Goal: Task Accomplishment & Management: Complete application form

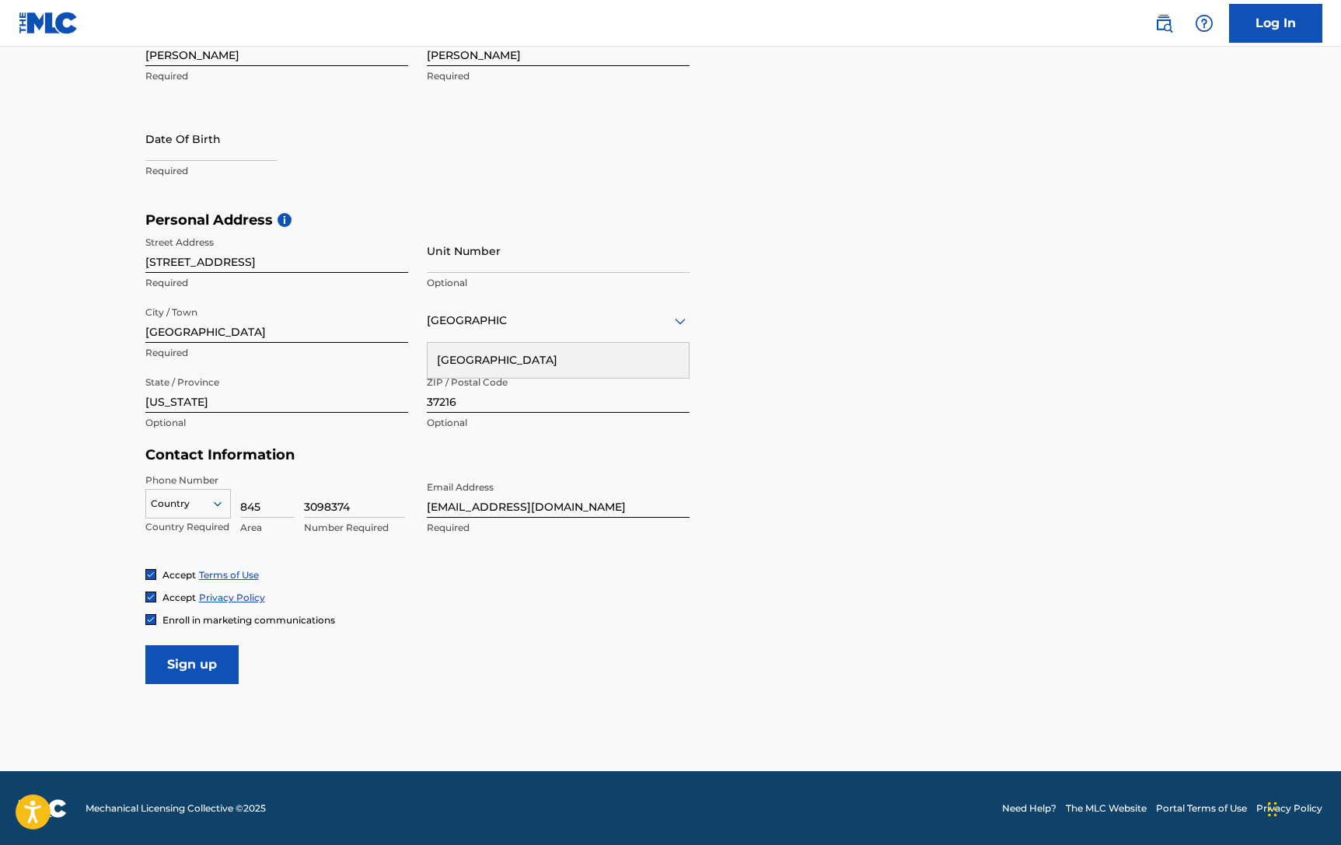
click at [188, 650] on input "Sign up" at bounding box center [191, 664] width 93 height 39
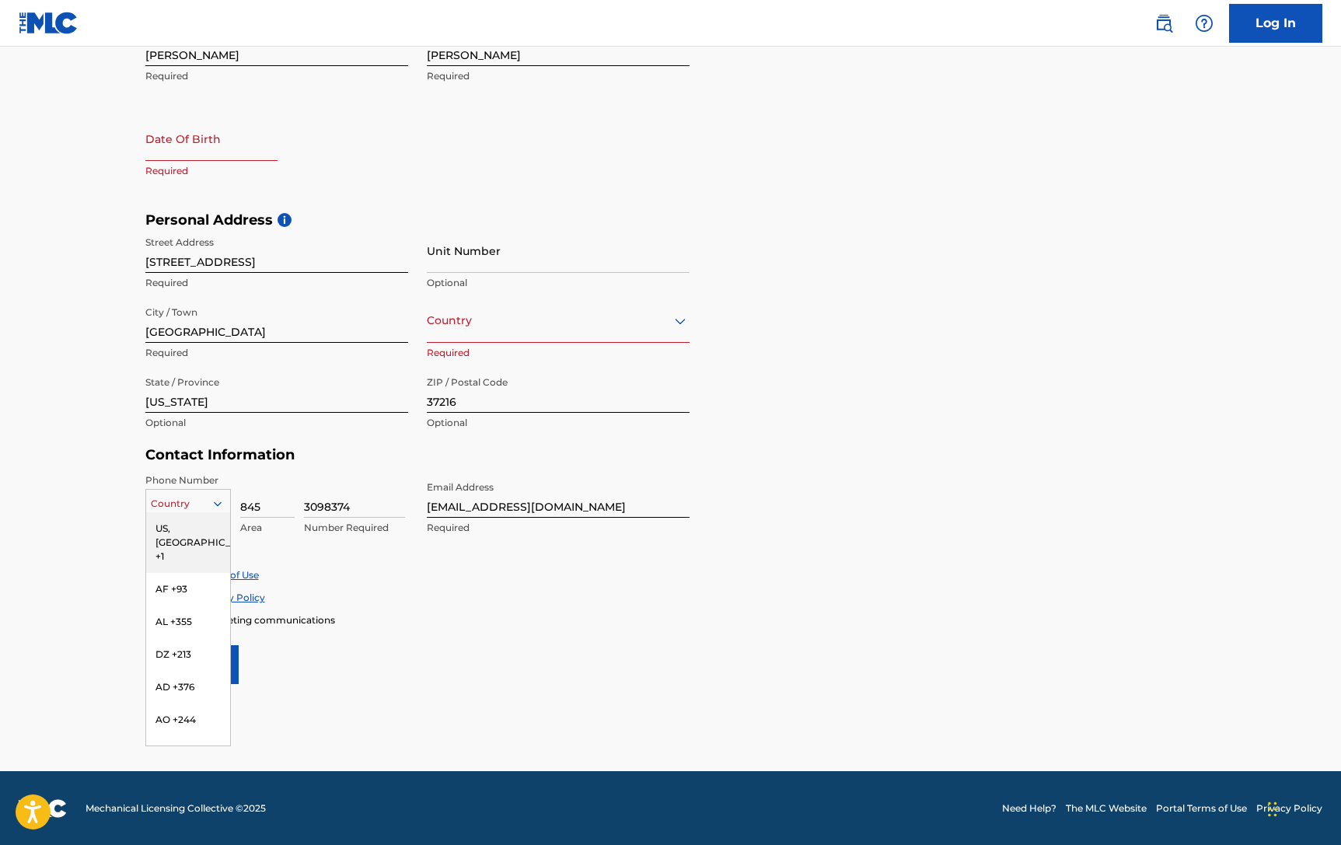
click at [203, 507] on div at bounding box center [188, 503] width 84 height 17
click at [185, 526] on div "US, [GEOGRAPHIC_DATA] +1" at bounding box center [188, 542] width 84 height 61
click at [221, 499] on icon at bounding box center [218, 504] width 14 height 14
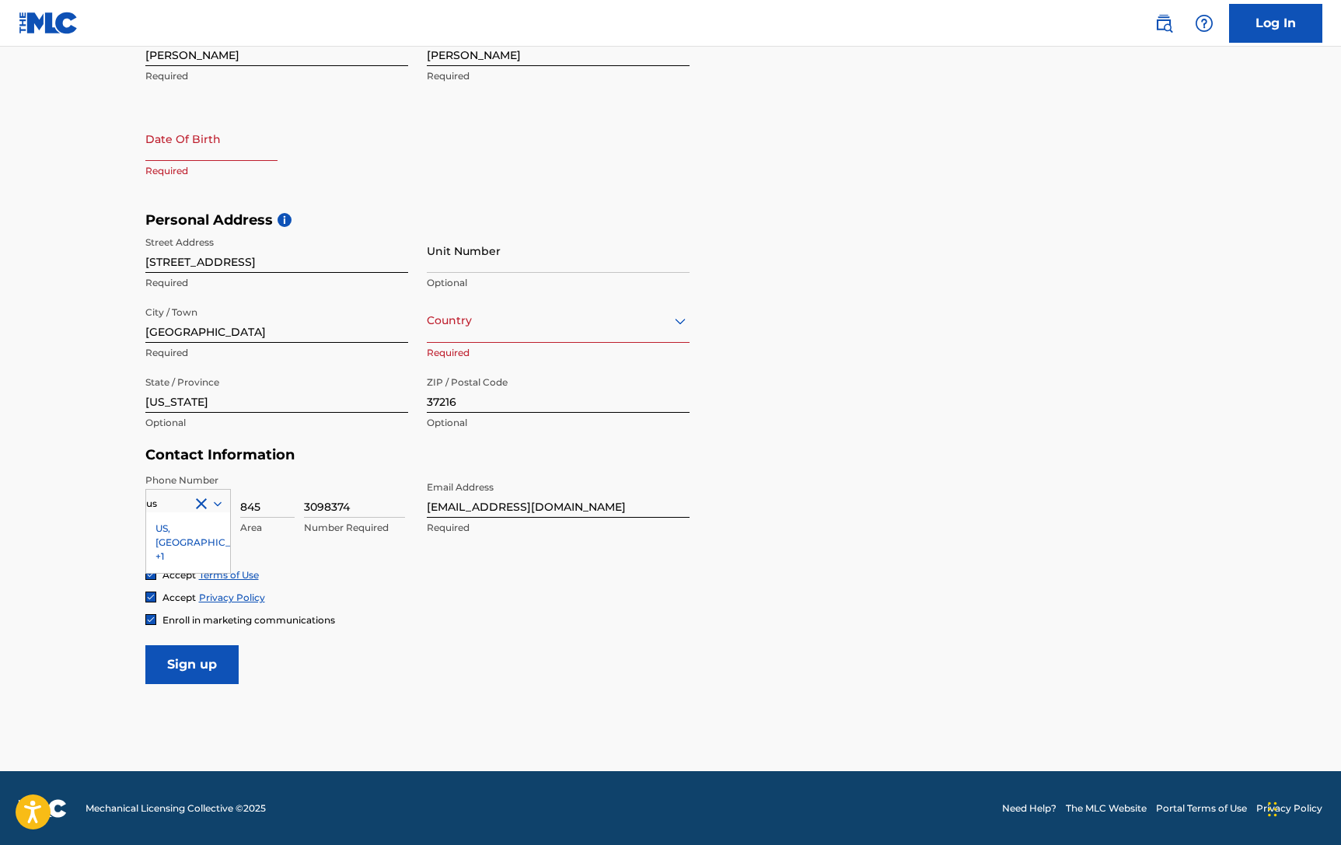
type input "u"
click at [166, 501] on div at bounding box center [188, 503] width 84 height 17
select select "7"
select select "2025"
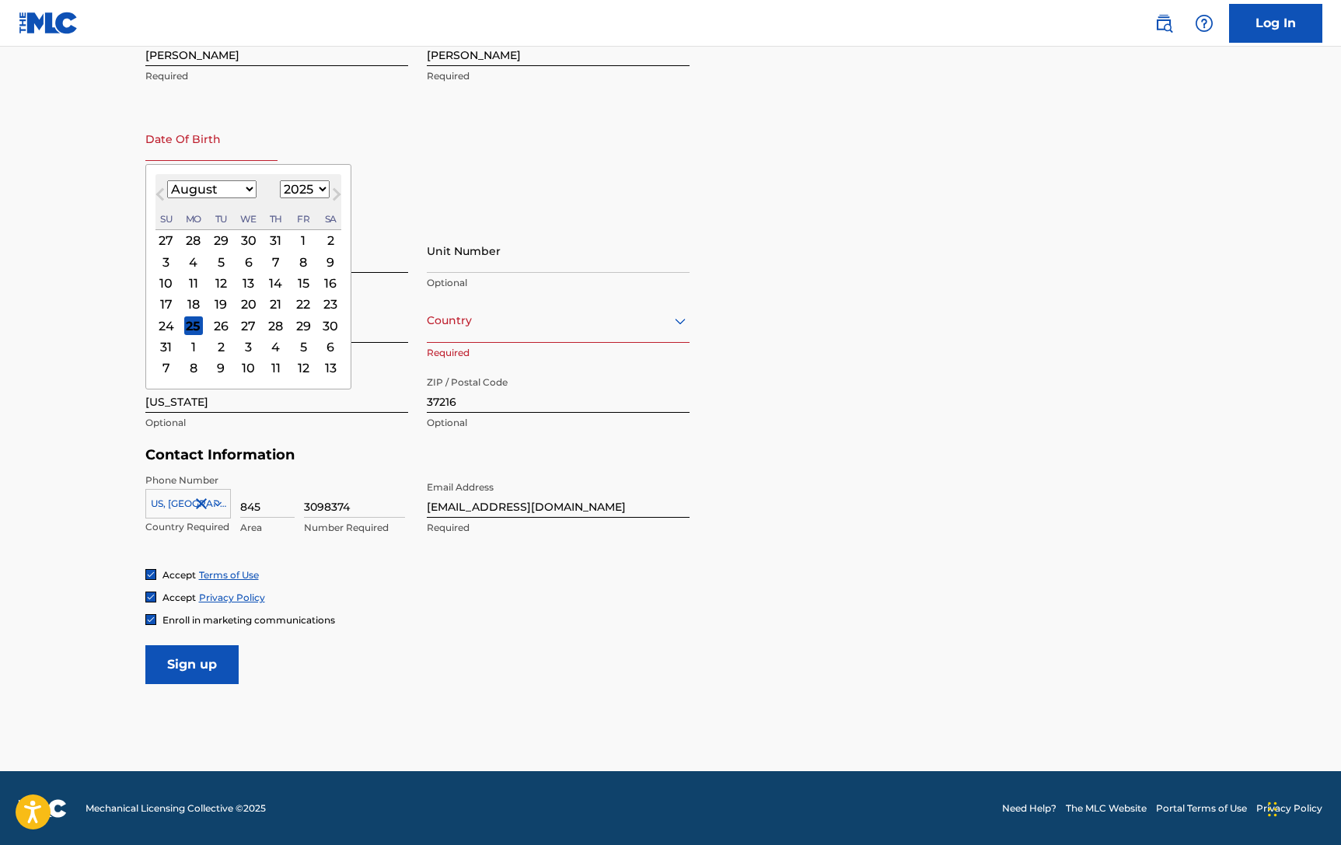
click at [195, 140] on input "text" at bounding box center [211, 139] width 132 height 44
click at [229, 187] on select "January February March April May June July August September October November De…" at bounding box center [211, 189] width 89 height 18
select select "3"
click at [167, 180] on select "January February March April May June July August September October November De…" at bounding box center [211, 189] width 89 height 18
click at [302, 188] on select "1899 1900 1901 1902 1903 1904 1905 1906 1907 1908 1909 1910 1911 1912 1913 1914…" at bounding box center [305, 189] width 50 height 18
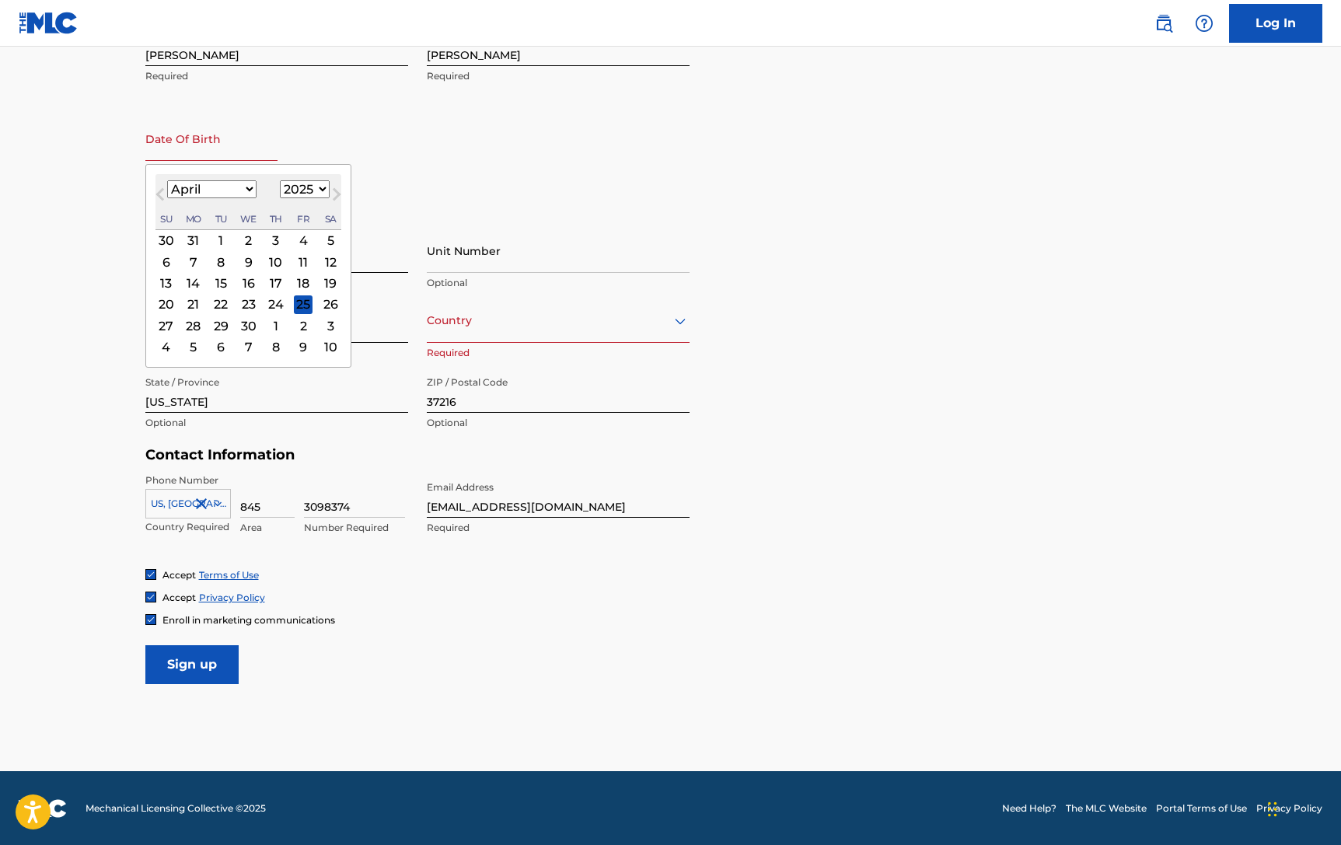
select select "1979"
click at [280, 180] on select "1899 1900 1901 1902 1903 1904 1905 1906 1907 1908 1909 1910 1911 1912 1913 1914…" at bounding box center [305, 189] width 50 height 18
click at [246, 280] on div "18" at bounding box center [248, 283] width 19 height 19
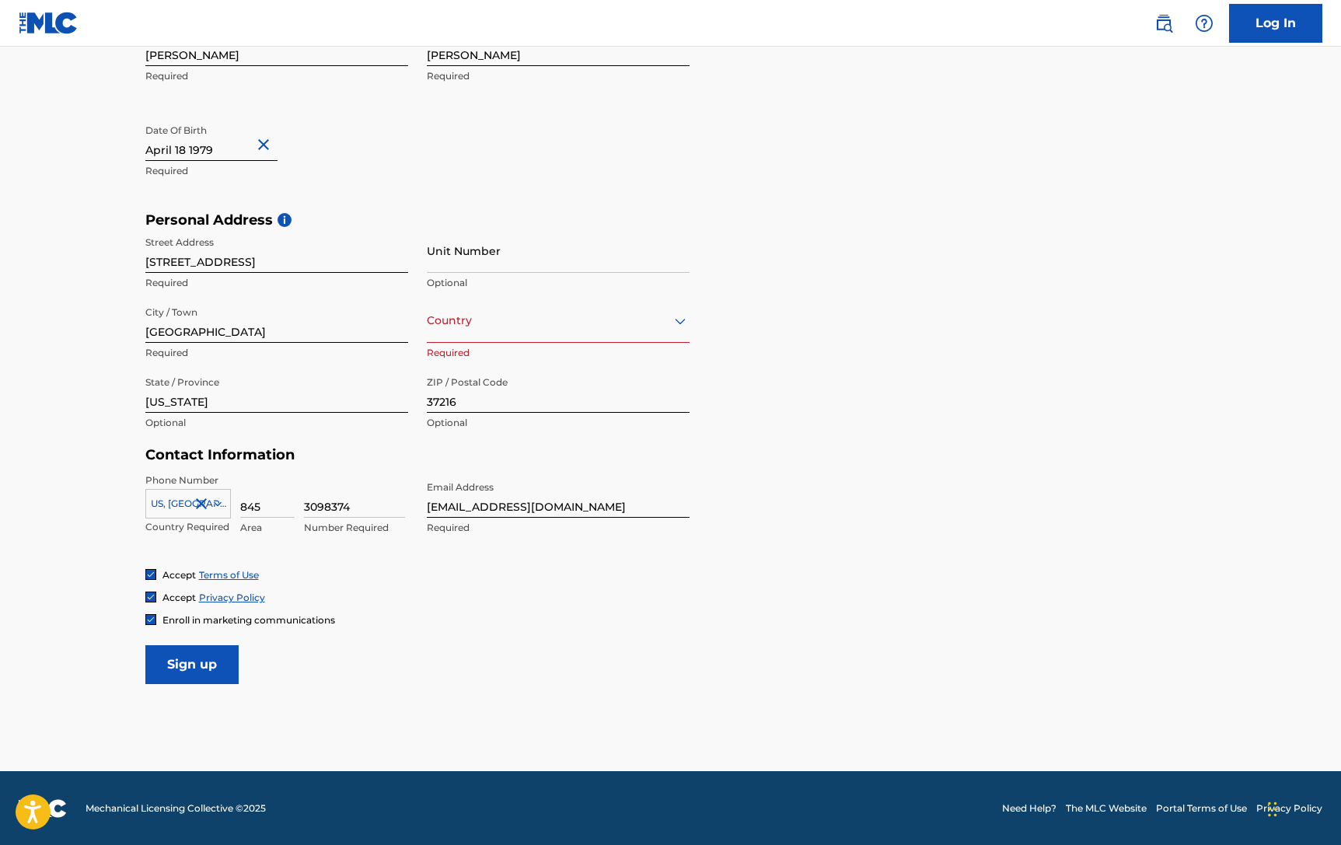
click at [199, 658] on input "Sign up" at bounding box center [191, 664] width 93 height 39
click at [571, 327] on div "[GEOGRAPHIC_DATA]" at bounding box center [558, 320] width 263 height 19
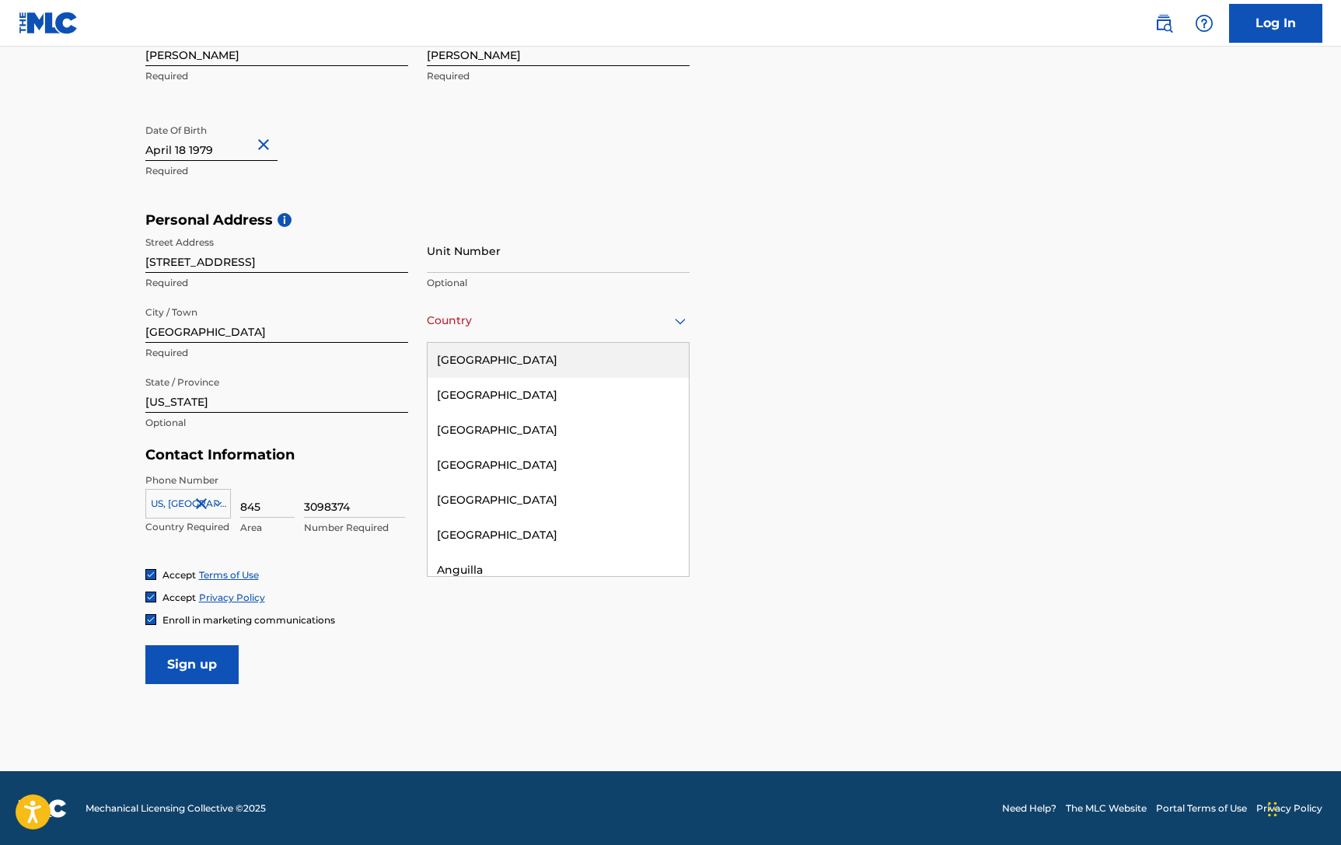
click at [510, 367] on div "[GEOGRAPHIC_DATA]" at bounding box center [558, 360] width 261 height 35
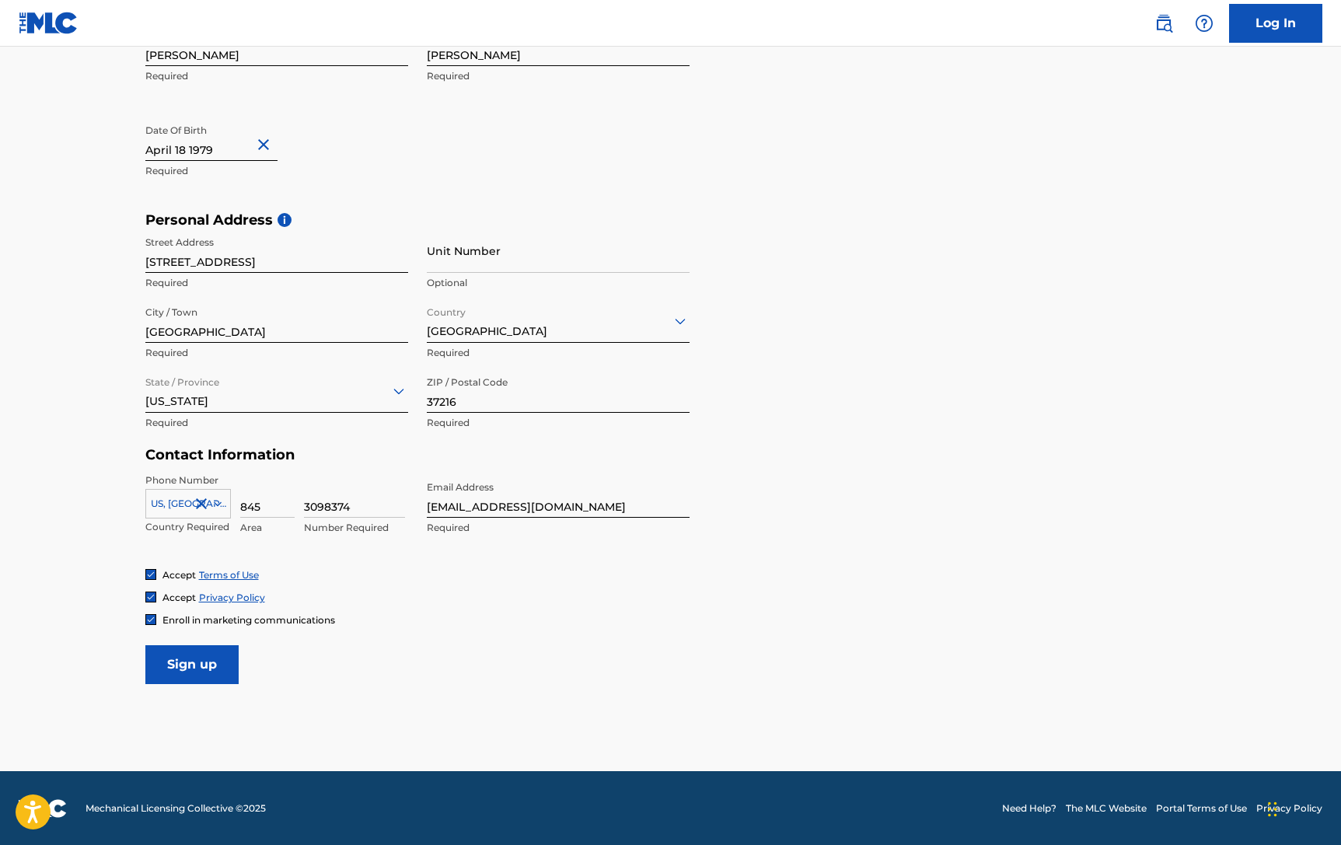
click at [201, 670] on input "Sign up" at bounding box center [191, 664] width 93 height 39
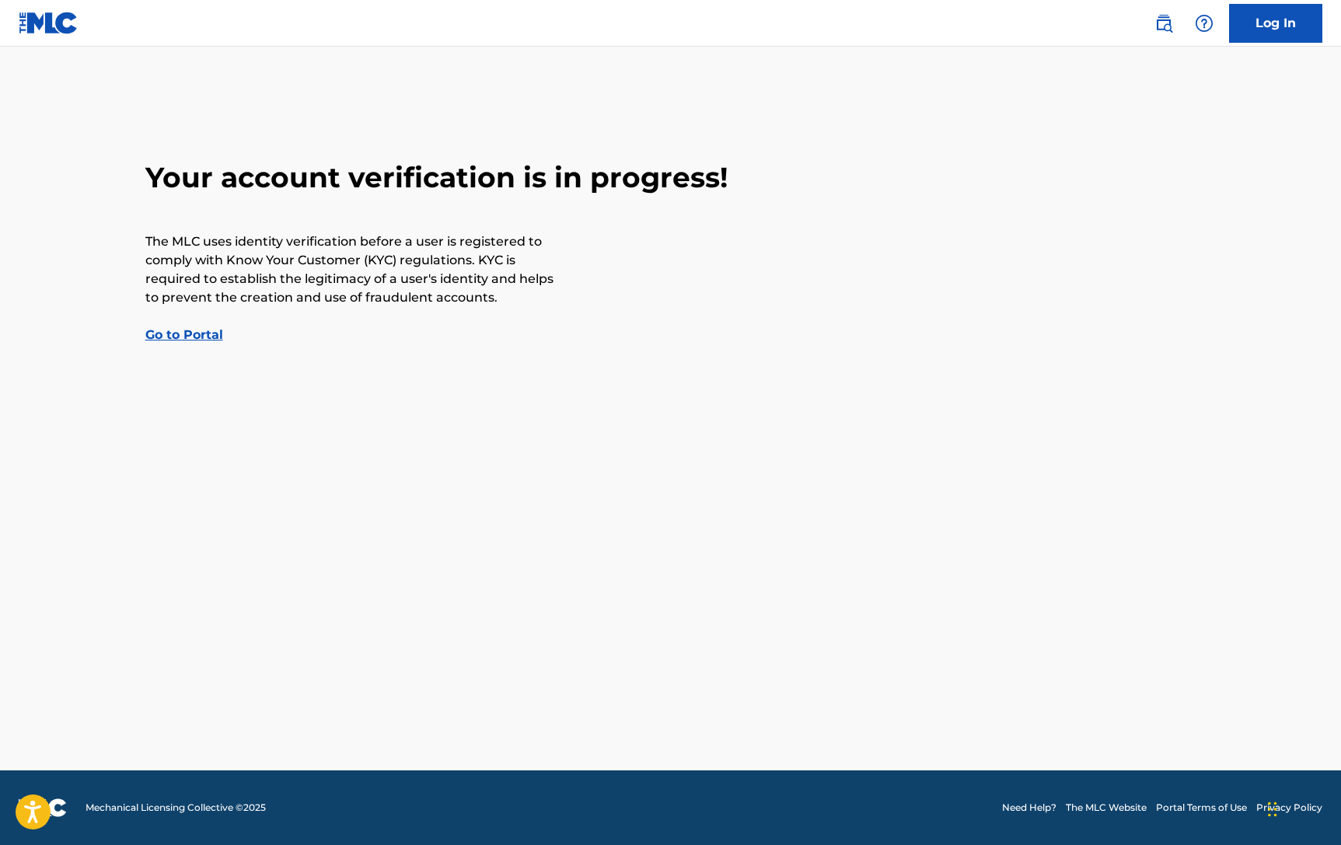
click at [189, 333] on link "Go to Portal" at bounding box center [184, 334] width 78 height 15
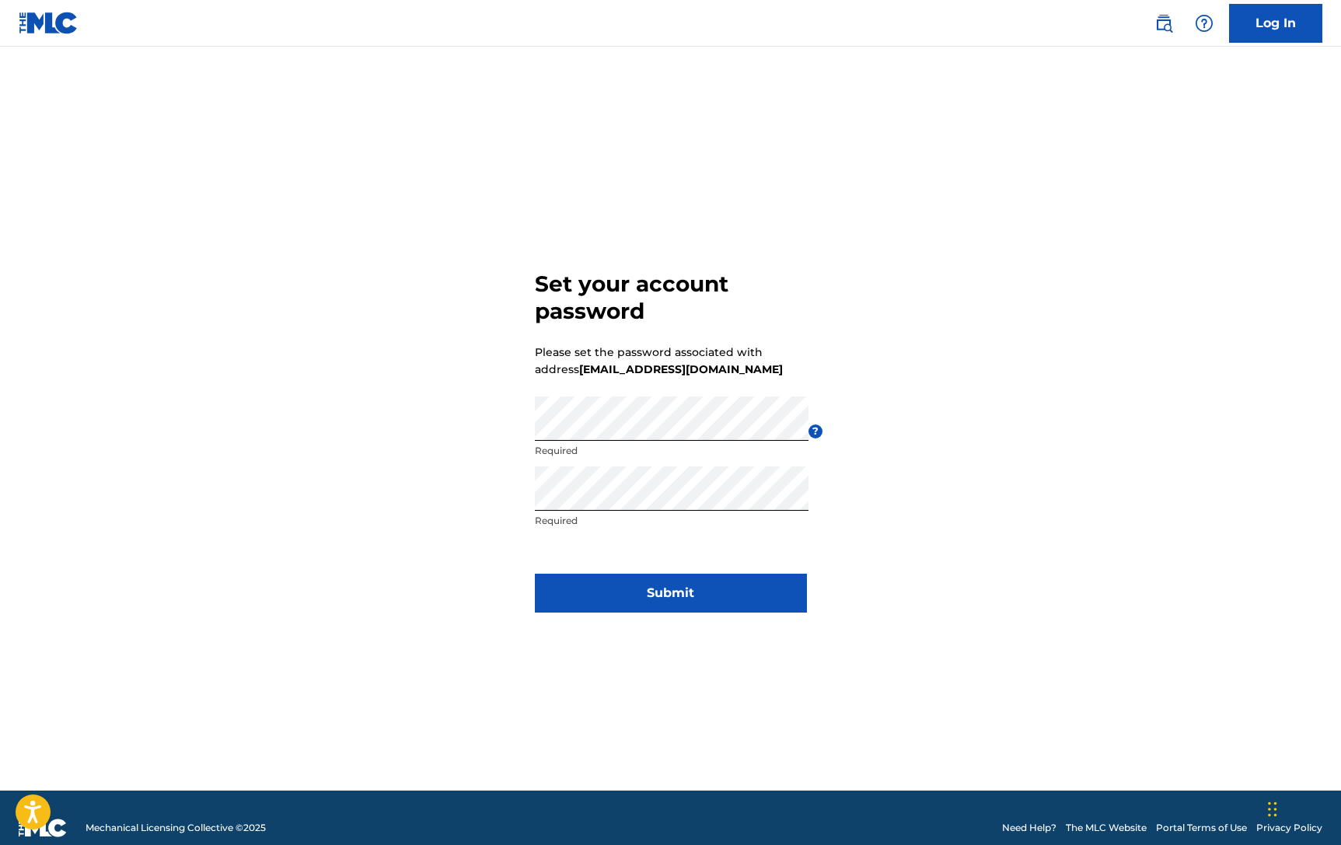
click at [736, 598] on button "Submit" at bounding box center [671, 593] width 272 height 39
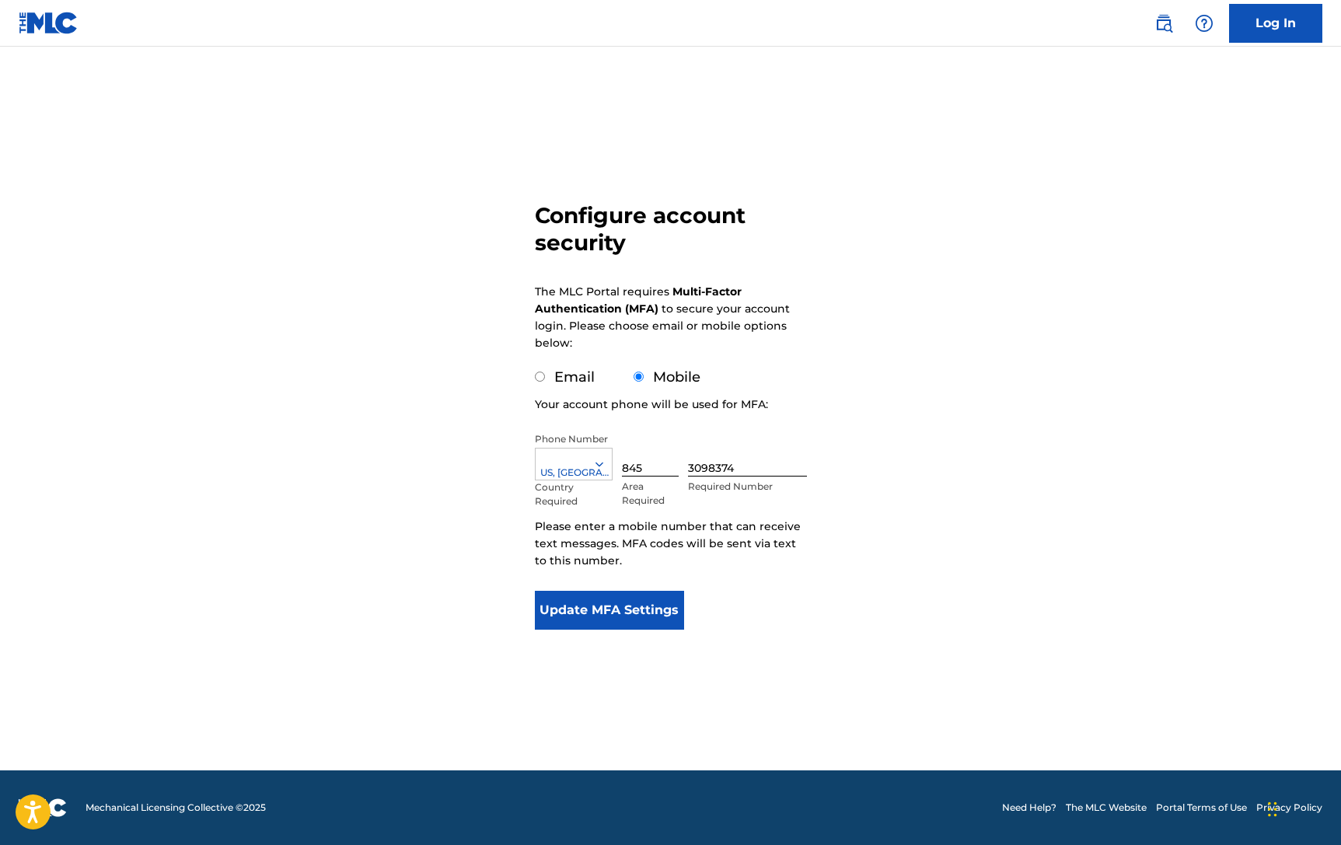
click at [628, 611] on button "Update MFA Settings" at bounding box center [610, 610] width 150 height 39
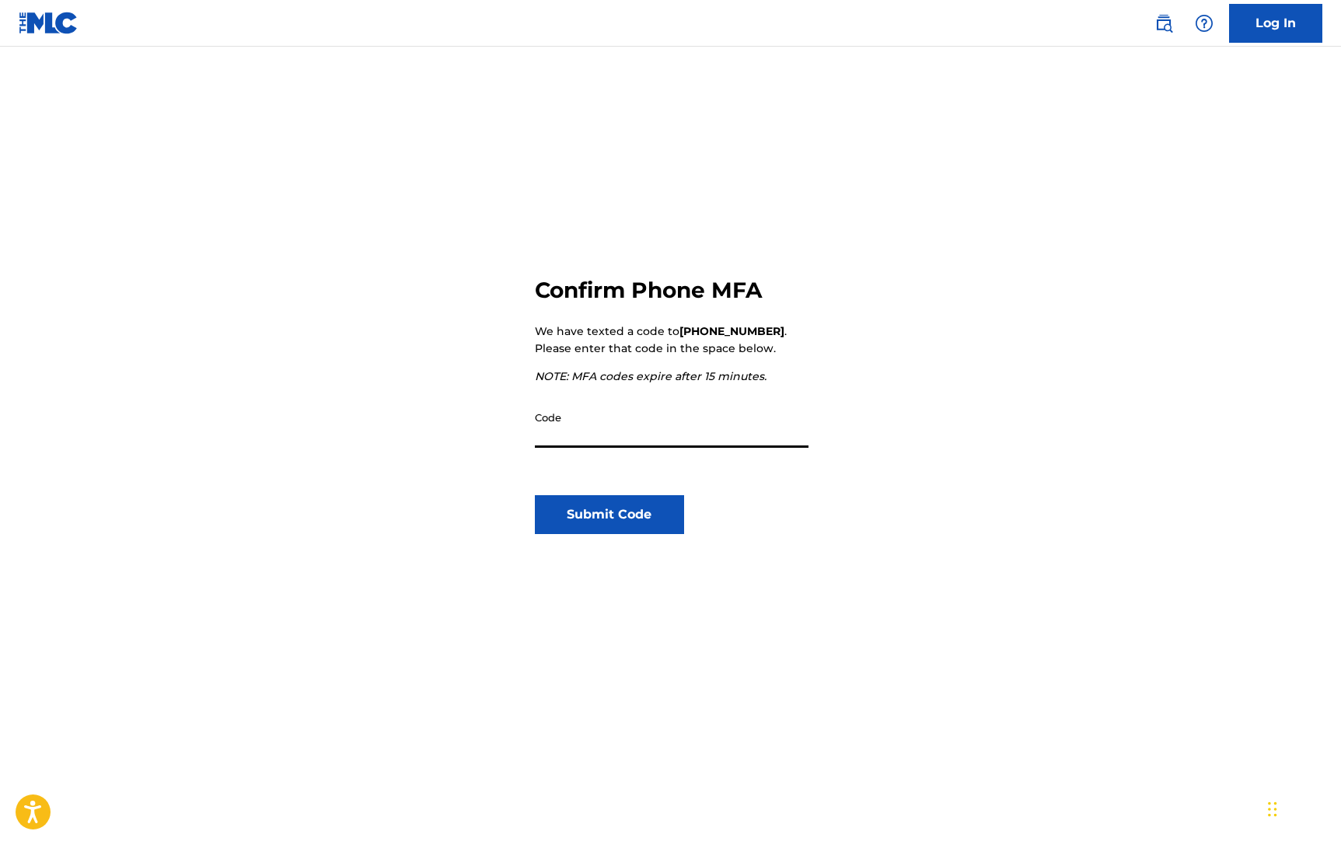
click at [554, 430] on input "Code" at bounding box center [672, 425] width 274 height 44
type input "502459"
click at [609, 521] on button "Submit Code" at bounding box center [610, 514] width 150 height 39
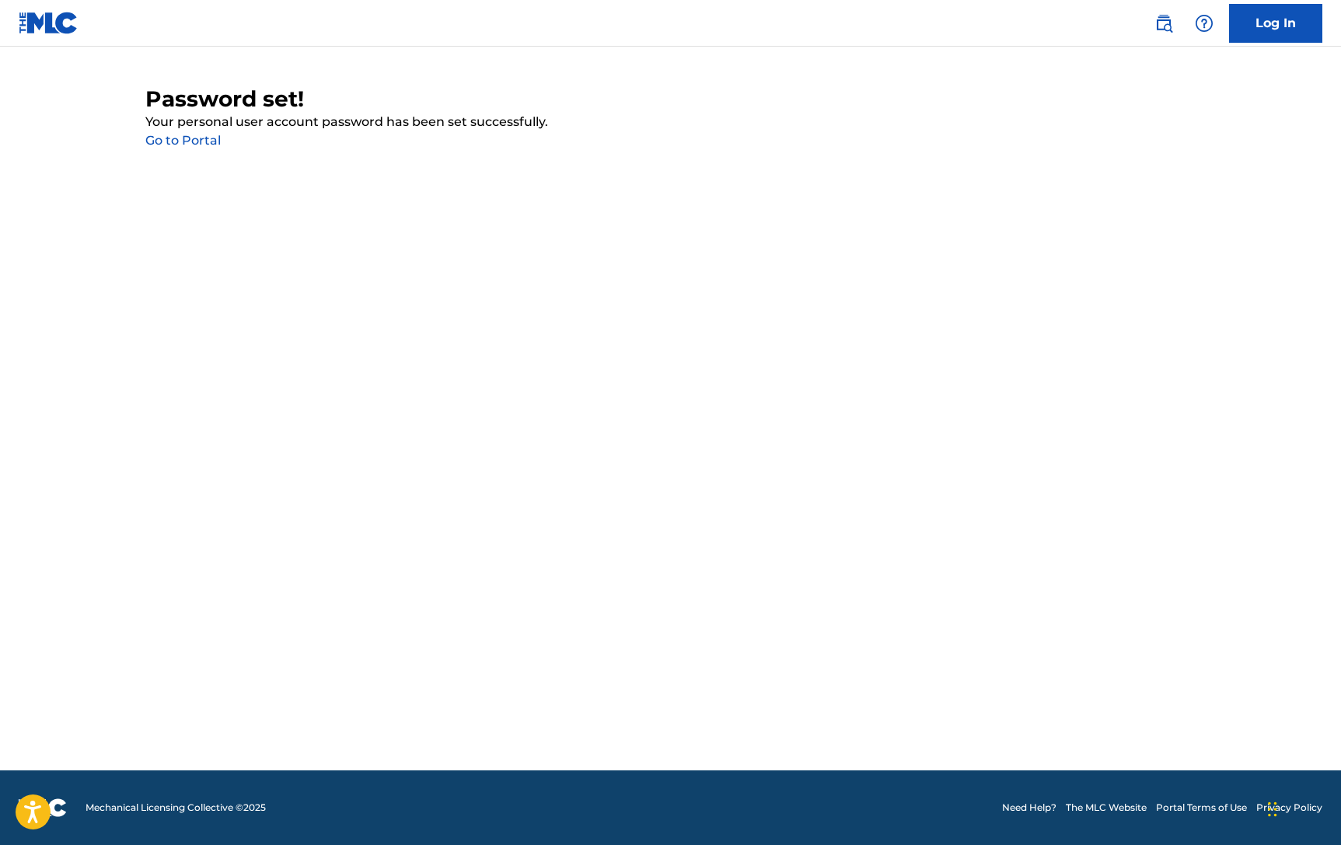
click at [196, 145] on link "Go to Portal" at bounding box center [182, 140] width 75 height 15
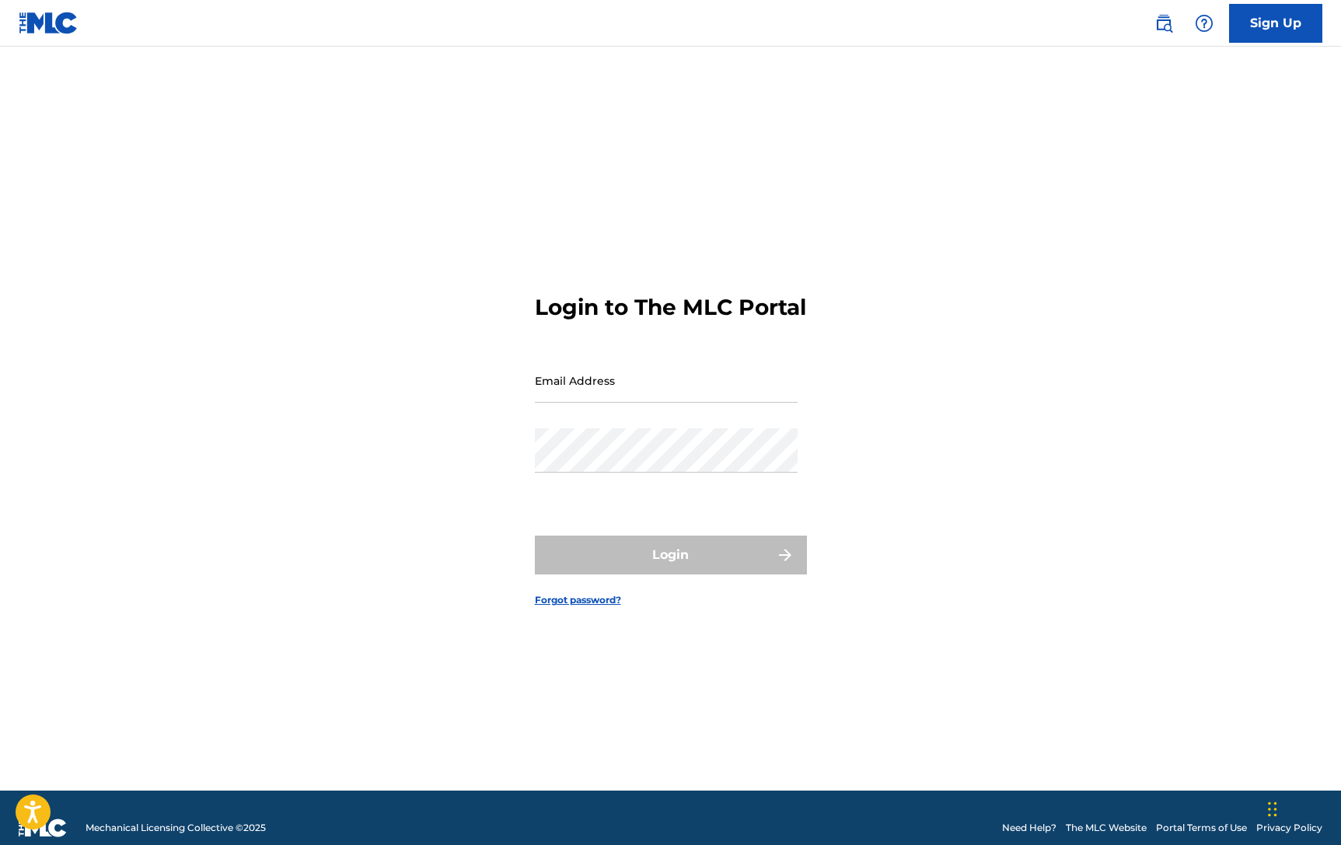
click at [613, 401] on input "Email Address" at bounding box center [666, 380] width 263 height 44
type input "[EMAIL_ADDRESS][DOMAIN_NAME]"
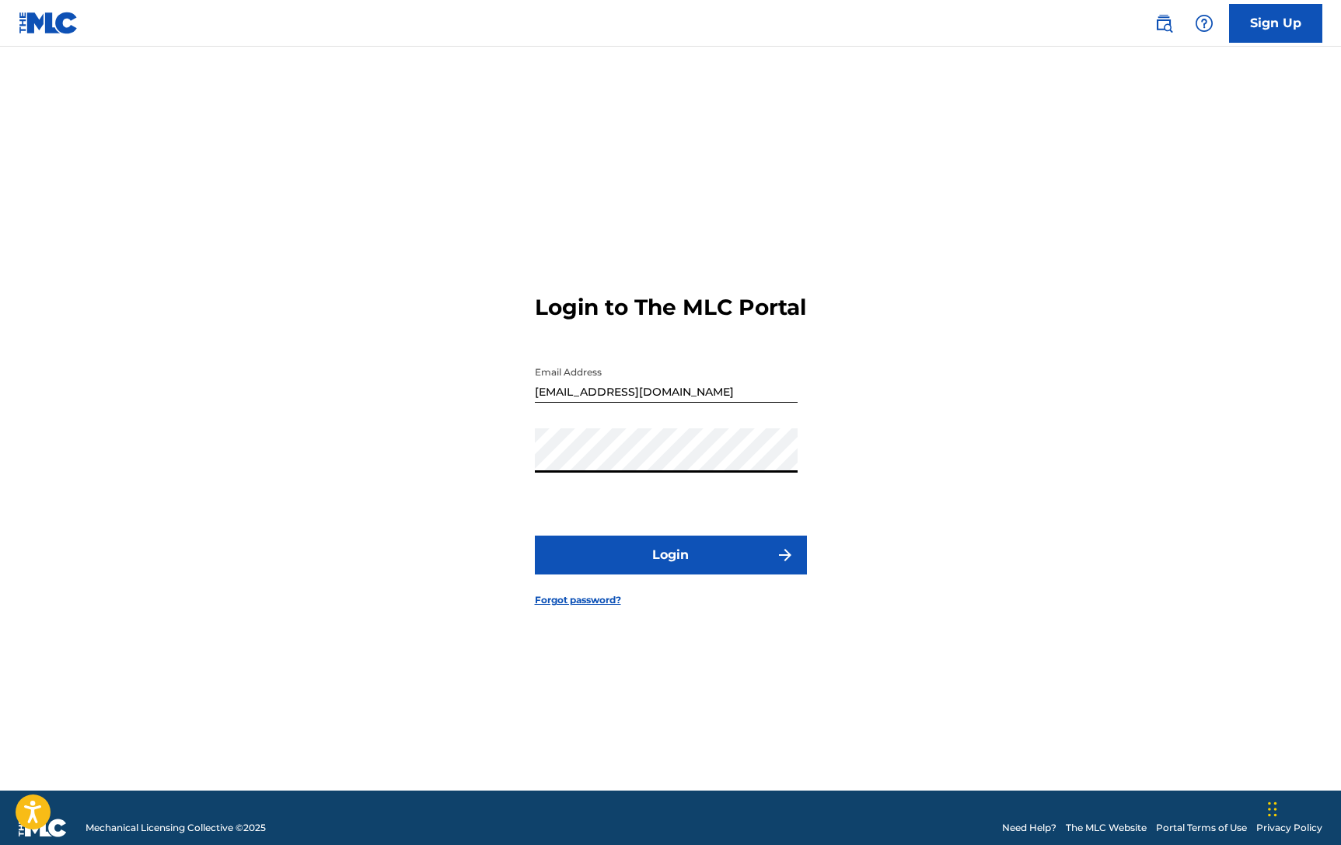
click at [670, 561] on button "Login" at bounding box center [671, 555] width 272 height 39
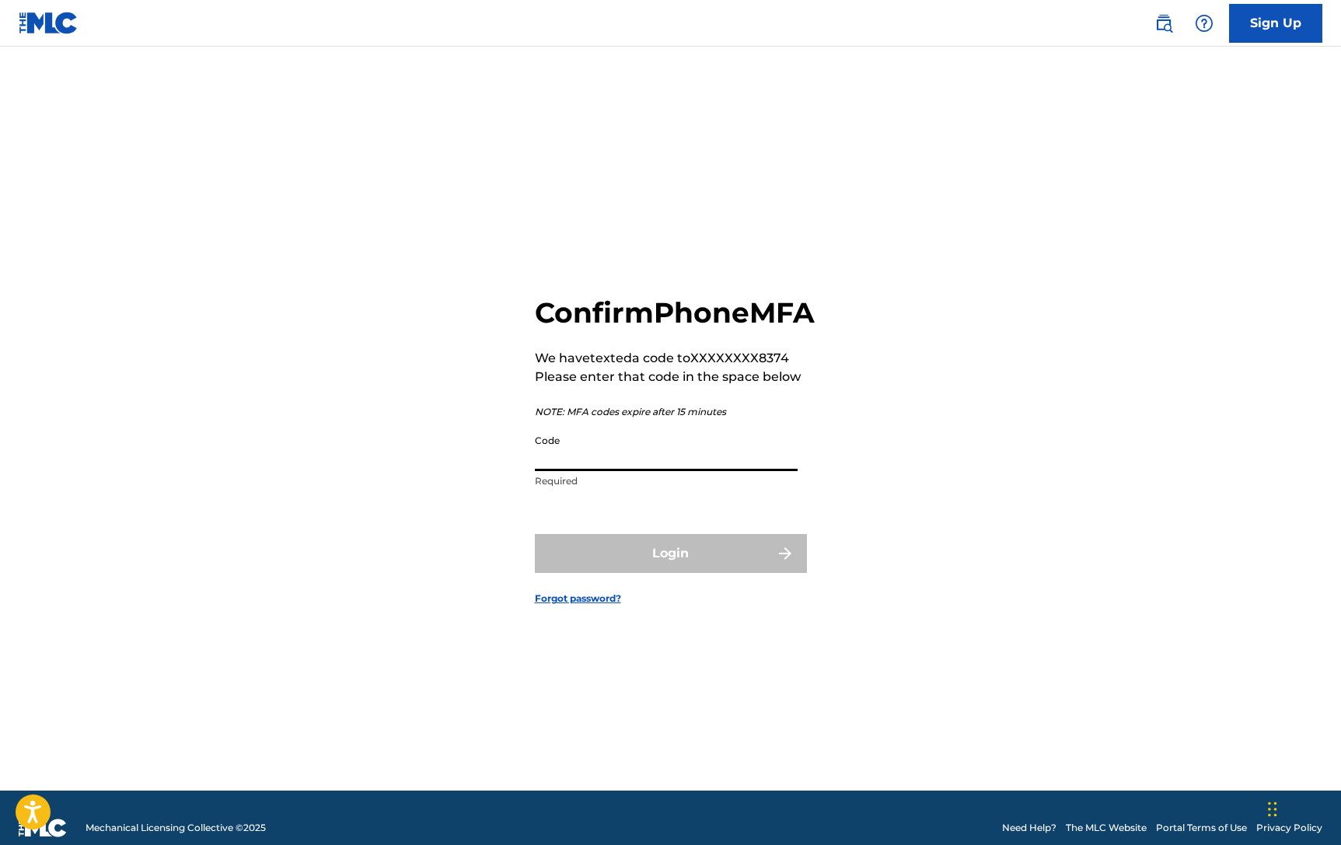
click at [567, 469] on input "Code" at bounding box center [666, 449] width 263 height 44
type input "959524"
click at [674, 573] on button "Login" at bounding box center [671, 553] width 272 height 39
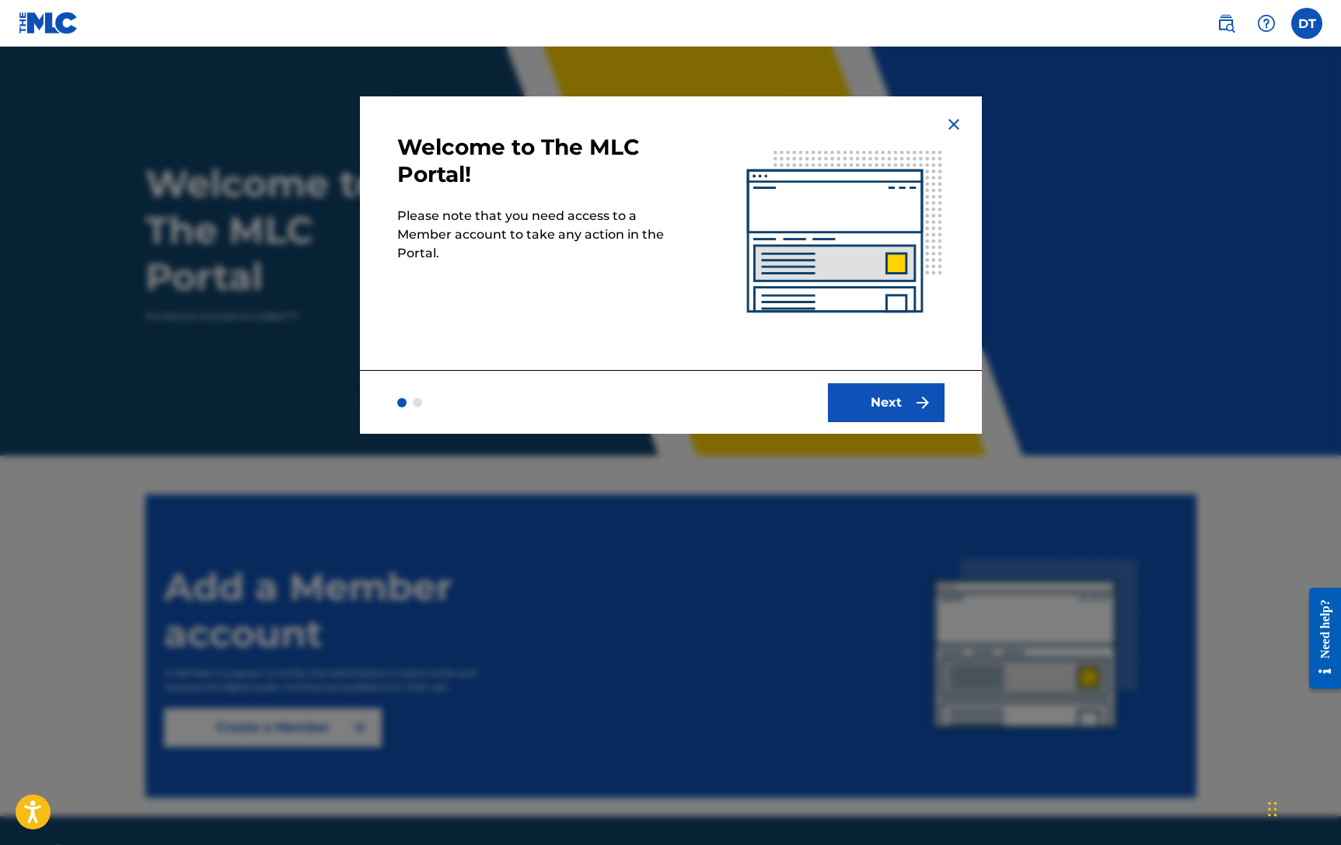
click at [896, 393] on button "Next" at bounding box center [886, 402] width 117 height 39
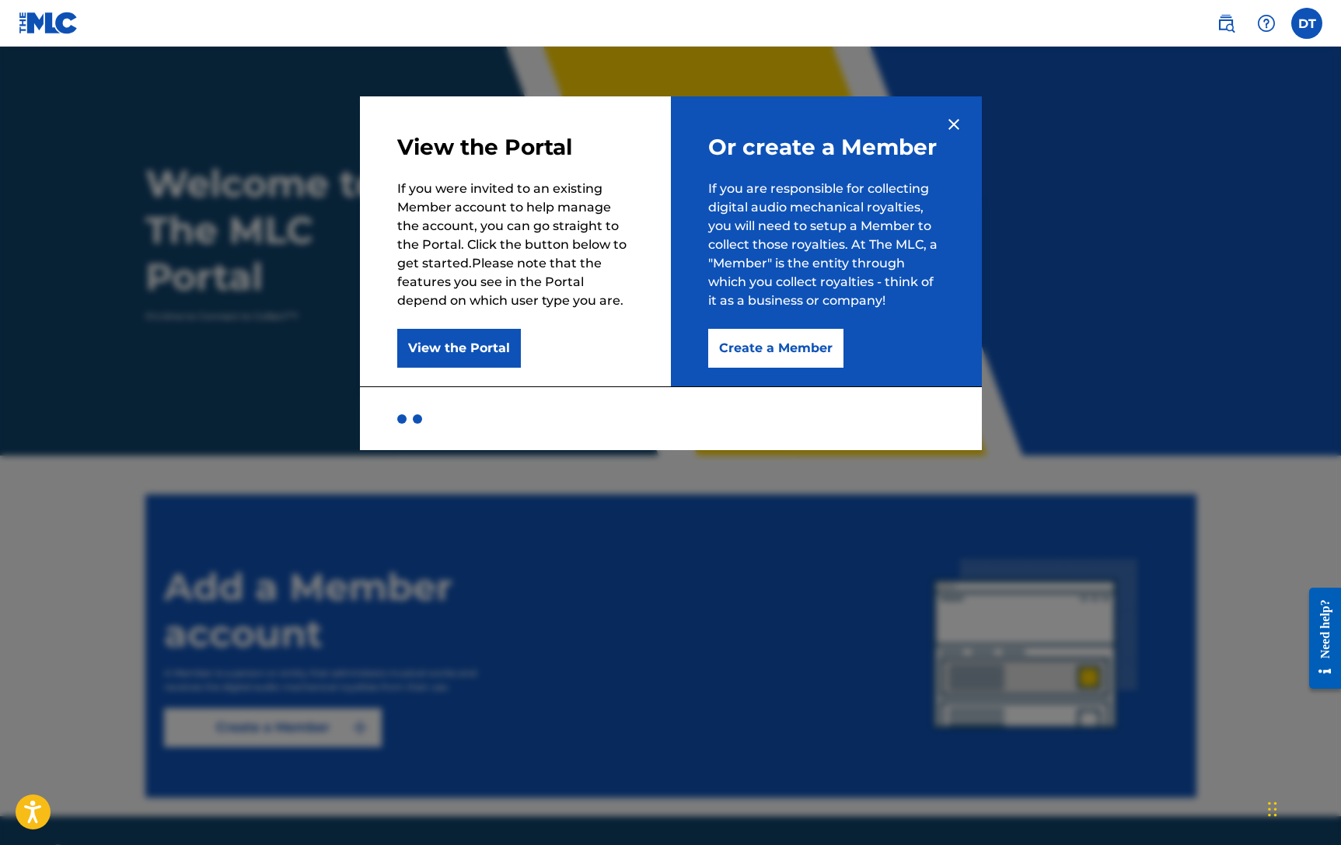
click at [763, 337] on button "Create a Member" at bounding box center [775, 348] width 135 height 39
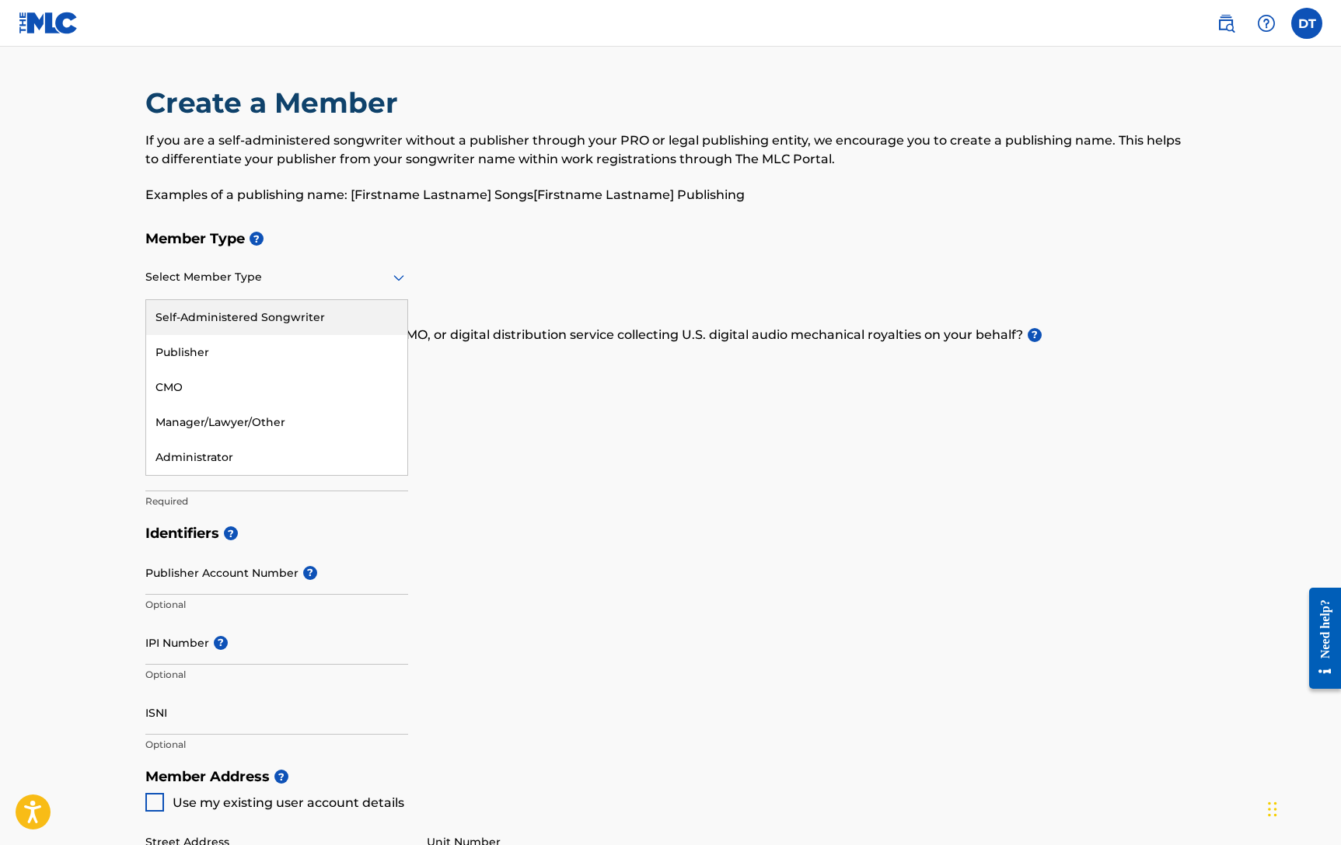
click at [397, 281] on icon at bounding box center [398, 278] width 11 height 6
click at [218, 307] on div "Self-Administered Songwriter" at bounding box center [276, 317] width 261 height 35
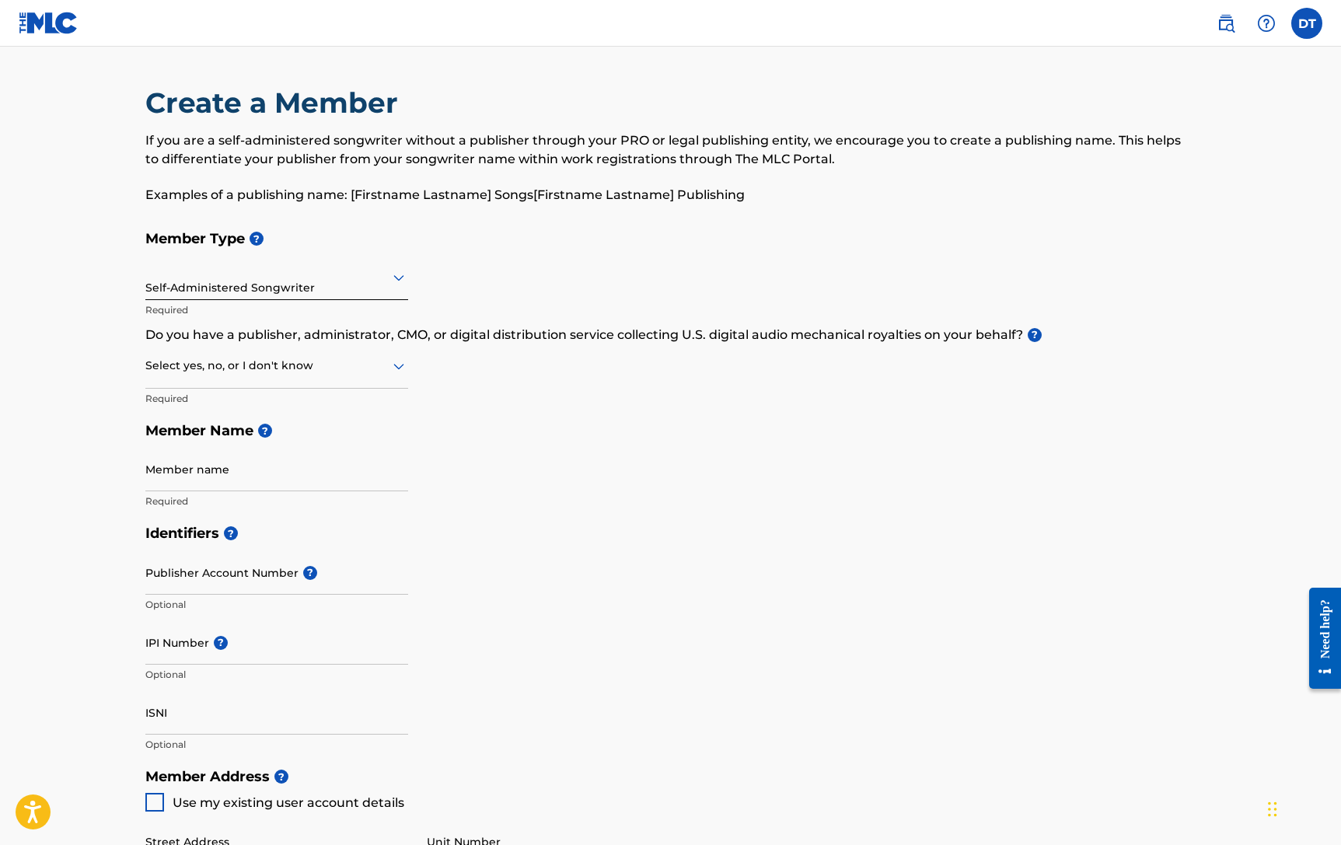
click at [389, 375] on div "Select yes, no, or I don't know" at bounding box center [276, 366] width 263 height 44
click at [204, 443] on div "No" at bounding box center [276, 441] width 261 height 35
click at [211, 482] on input "Member name" at bounding box center [276, 469] width 263 height 44
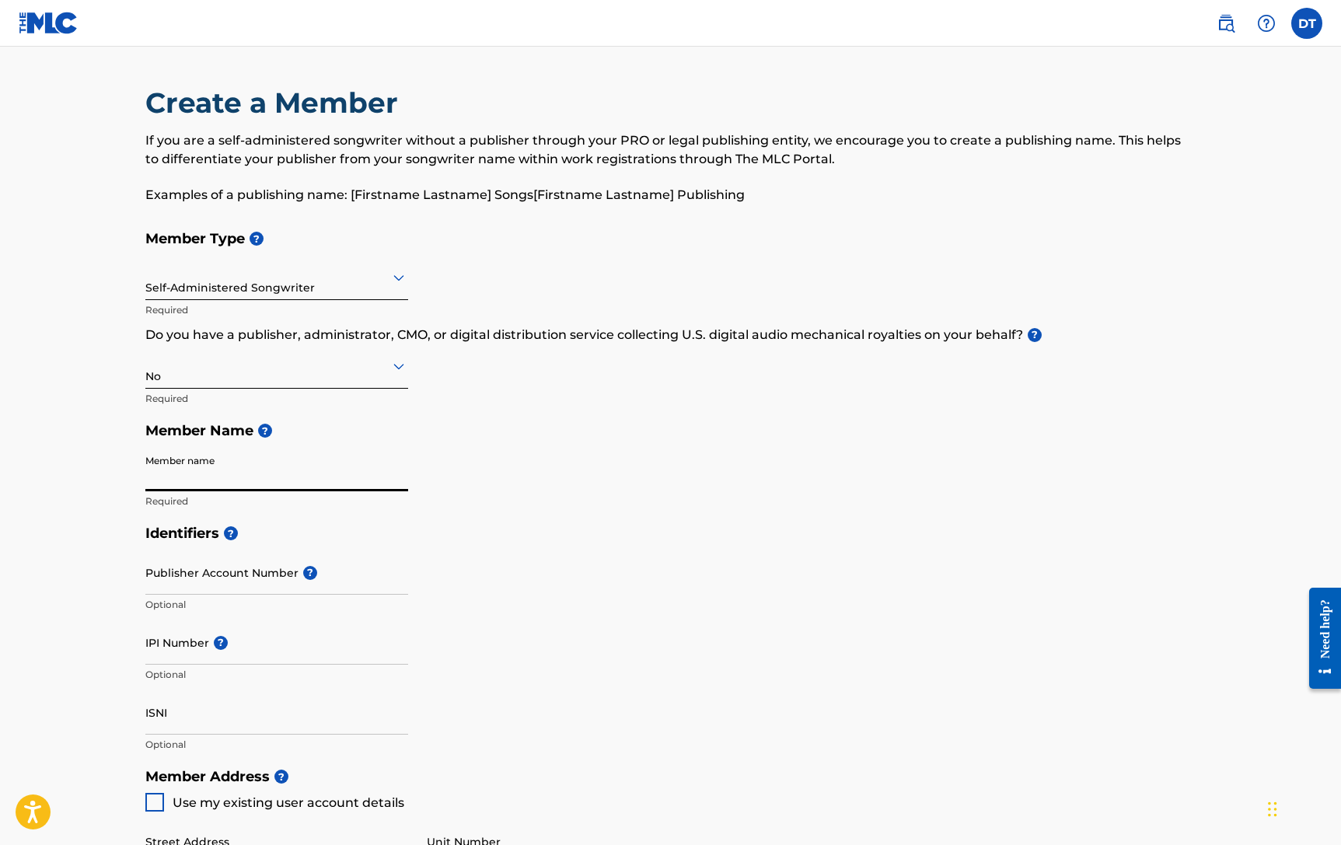
type input "David Thomas"
type input "[STREET_ADDRESS]"
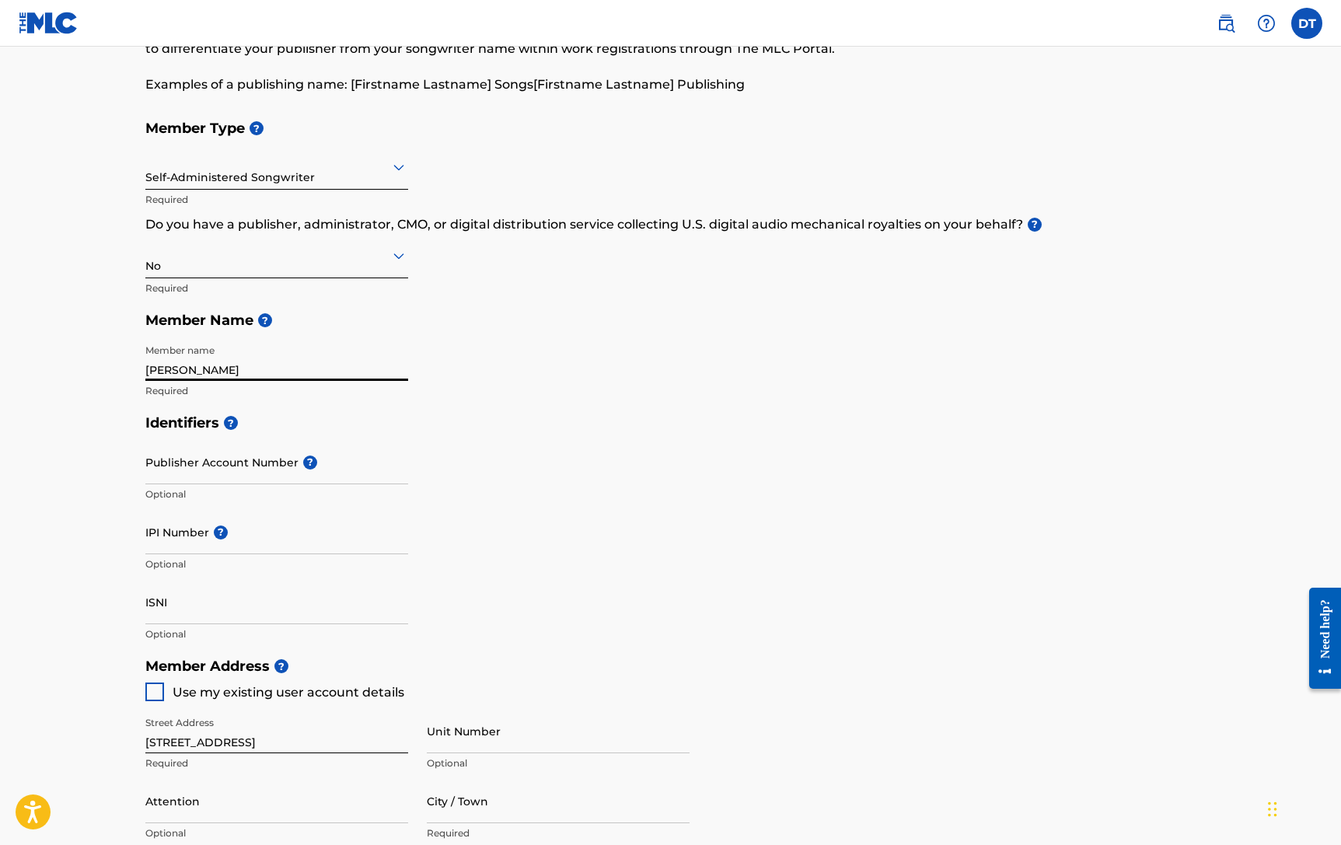
scroll to position [148, 0]
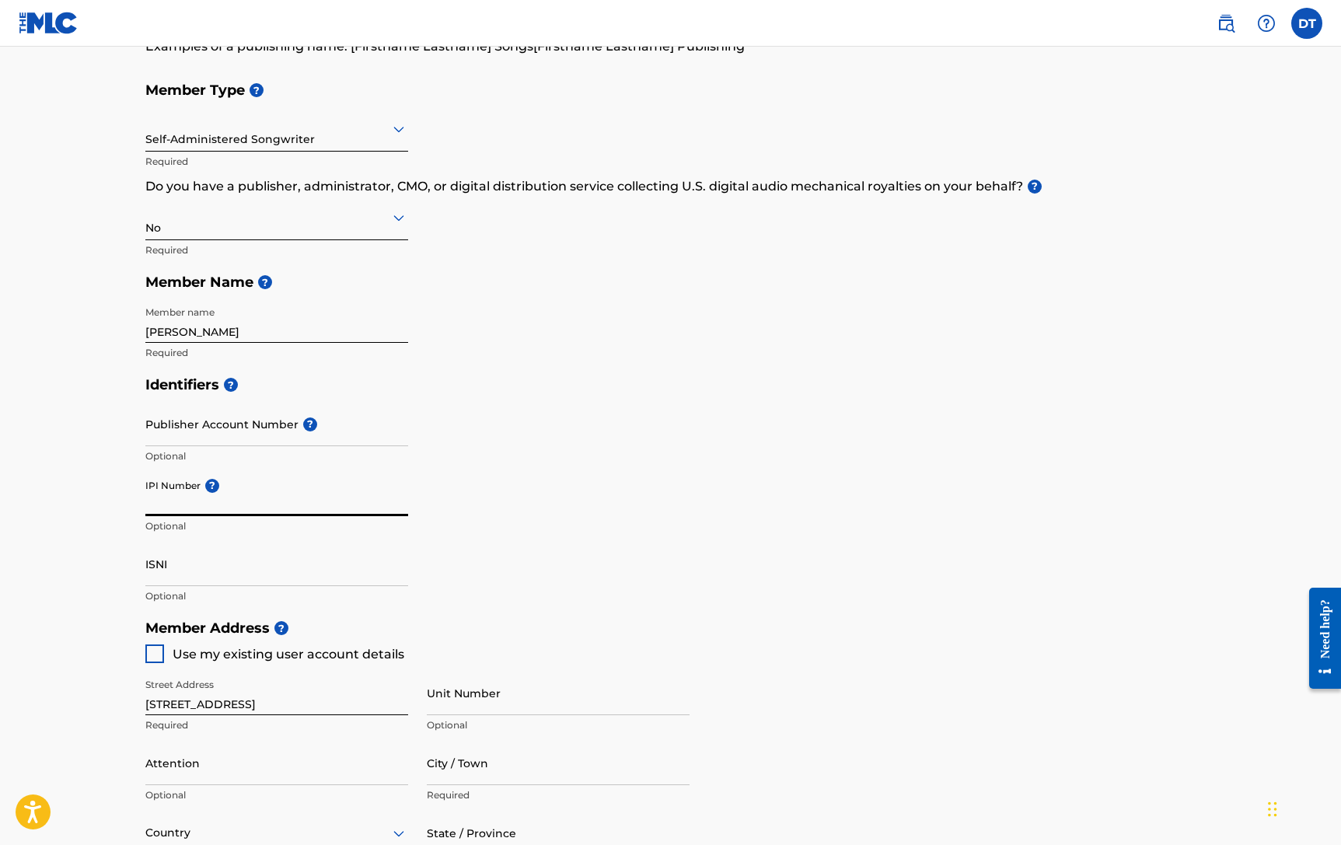
click at [183, 506] on input "IPI Number ?" at bounding box center [276, 494] width 263 height 44
paste input "00435536064"
type input "00435536064"
click at [638, 573] on div "Identifiers ? Publisher Account Number ? Optional IPI Number ? 00435536064 Opti…" at bounding box center [670, 489] width 1051 height 243
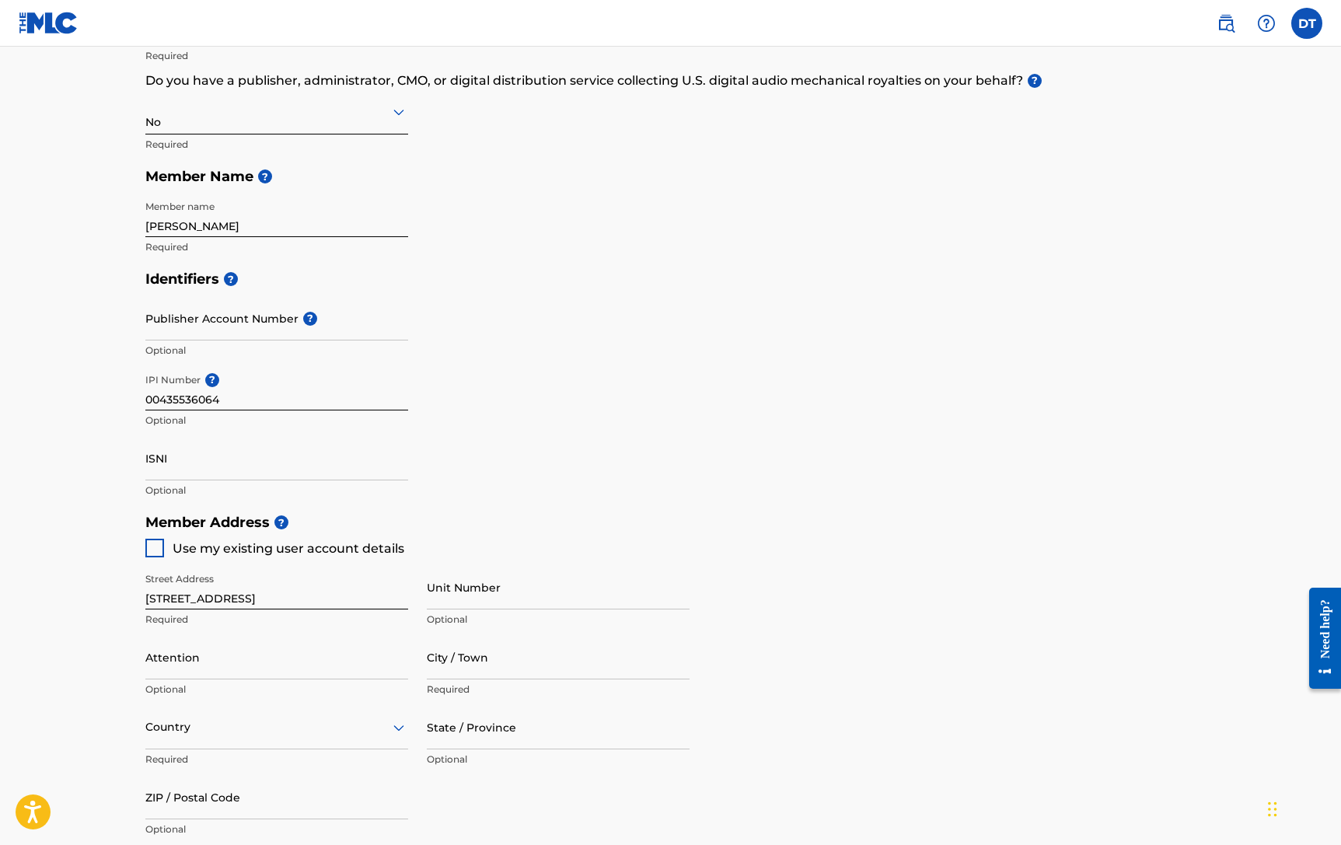
scroll to position [259, 0]
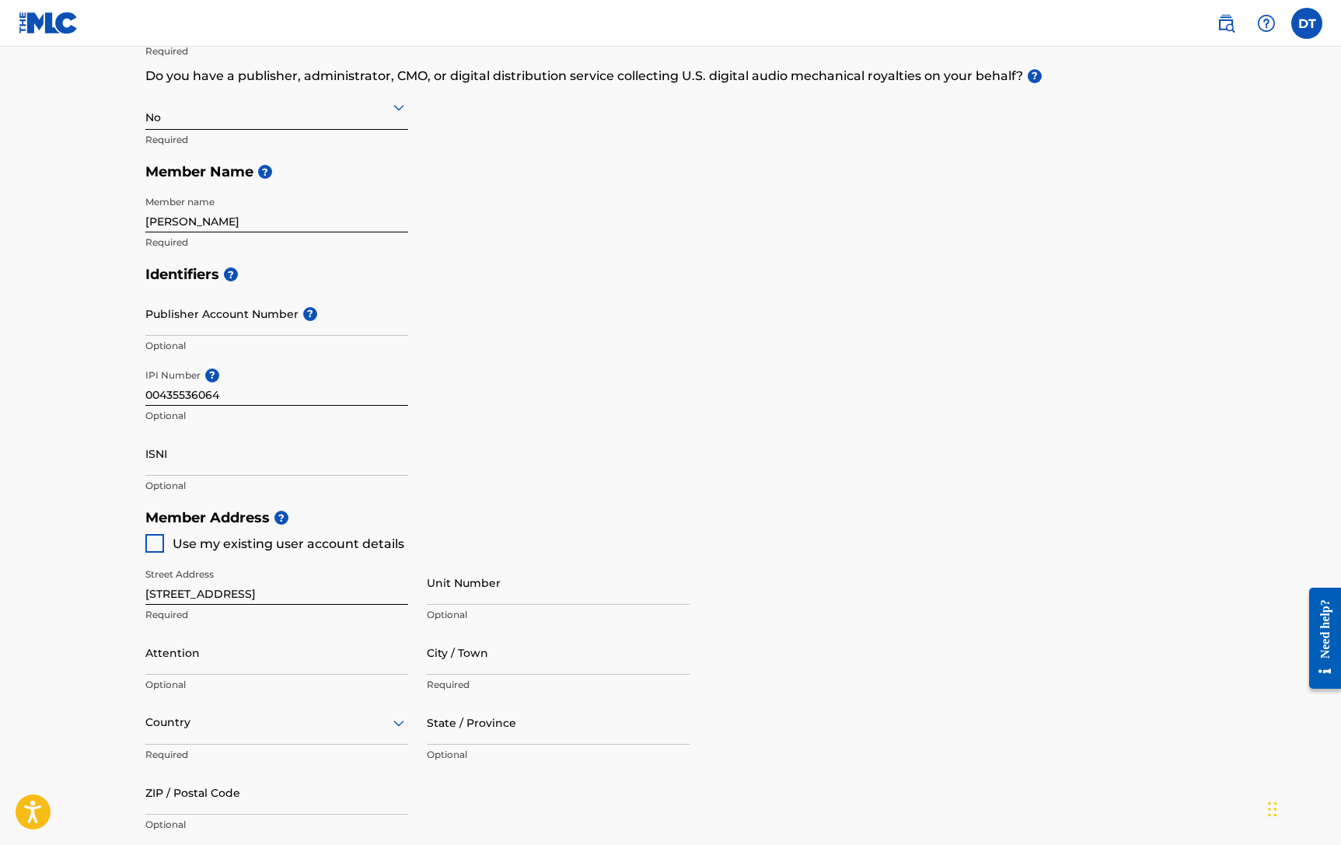
click at [155, 540] on div at bounding box center [154, 543] width 19 height 19
type input "[GEOGRAPHIC_DATA]"
type input "37216"
type input "845"
type input "3098374"
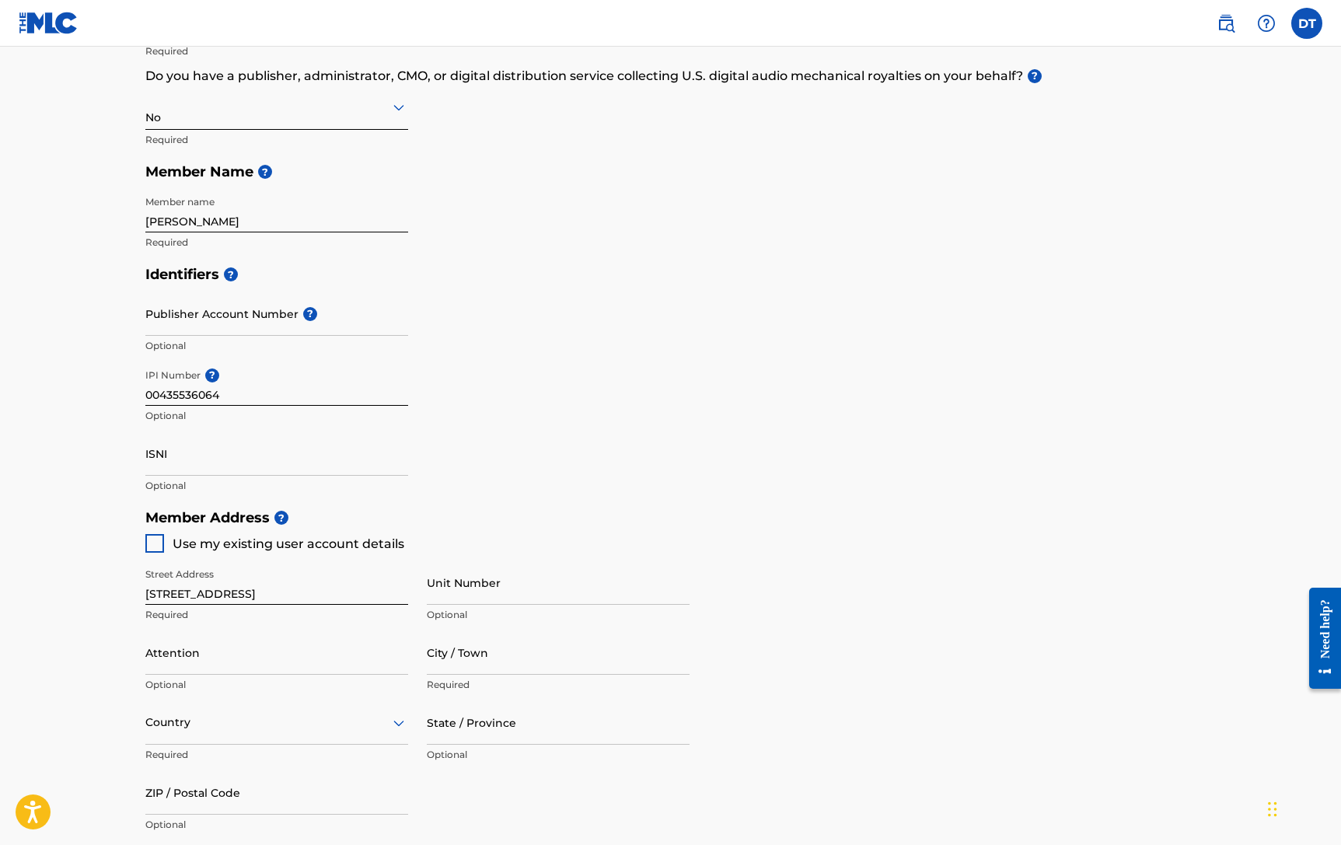
type input "[EMAIL_ADDRESS][DOMAIN_NAME]"
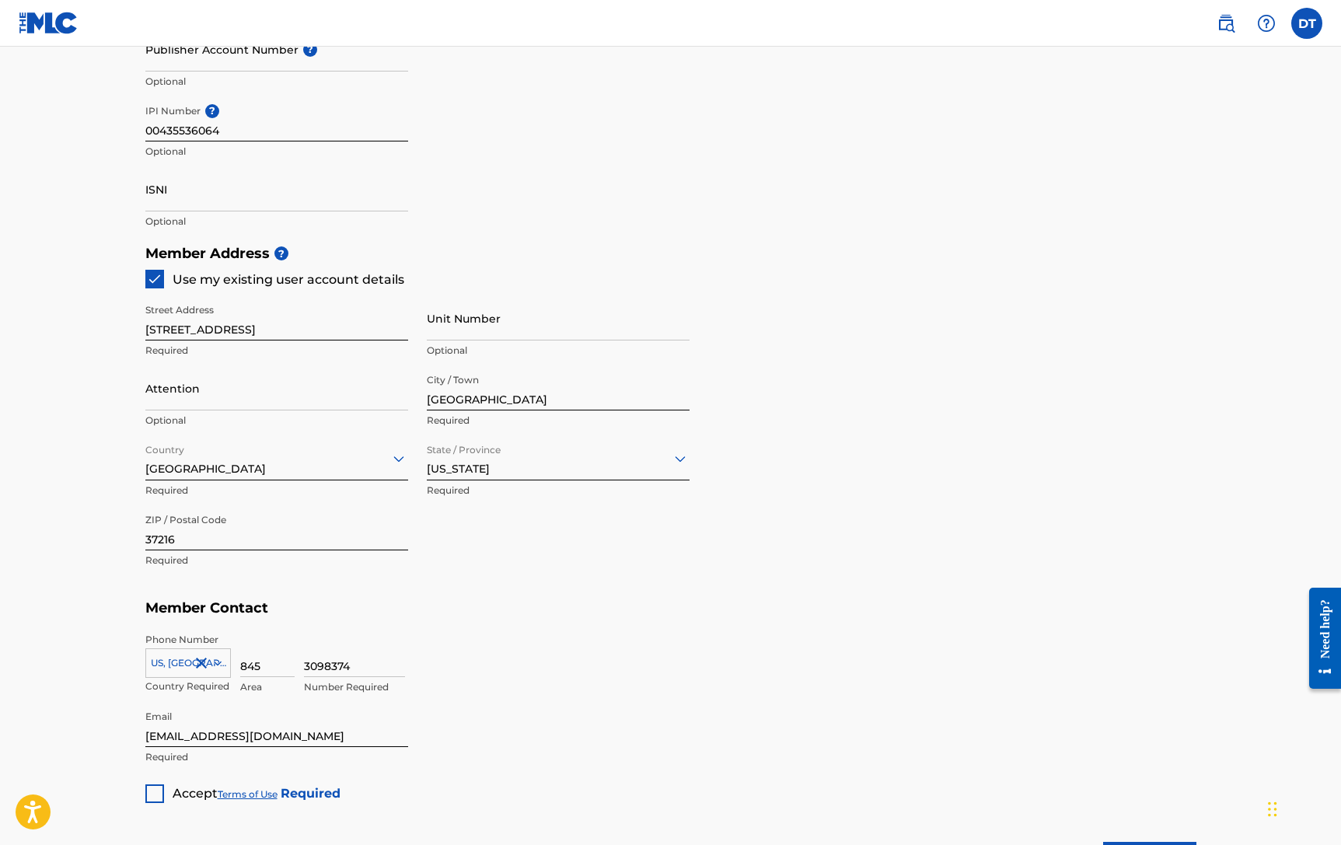
scroll to position [672, 0]
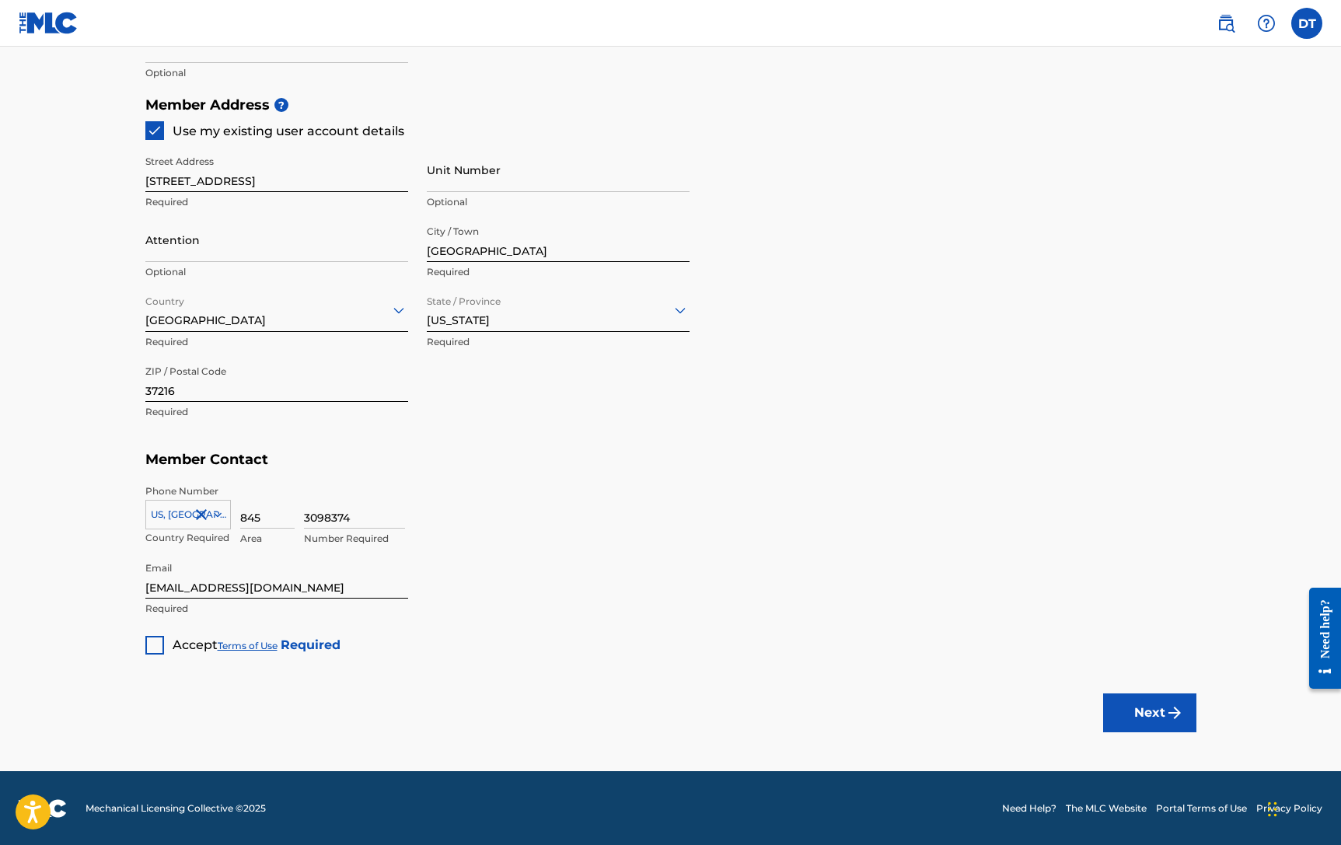
click at [166, 641] on div "Accept Terms of Use Required" at bounding box center [242, 639] width 195 height 30
click at [149, 641] on div at bounding box center [154, 645] width 19 height 19
click at [1151, 706] on button "Next" at bounding box center [1149, 712] width 93 height 39
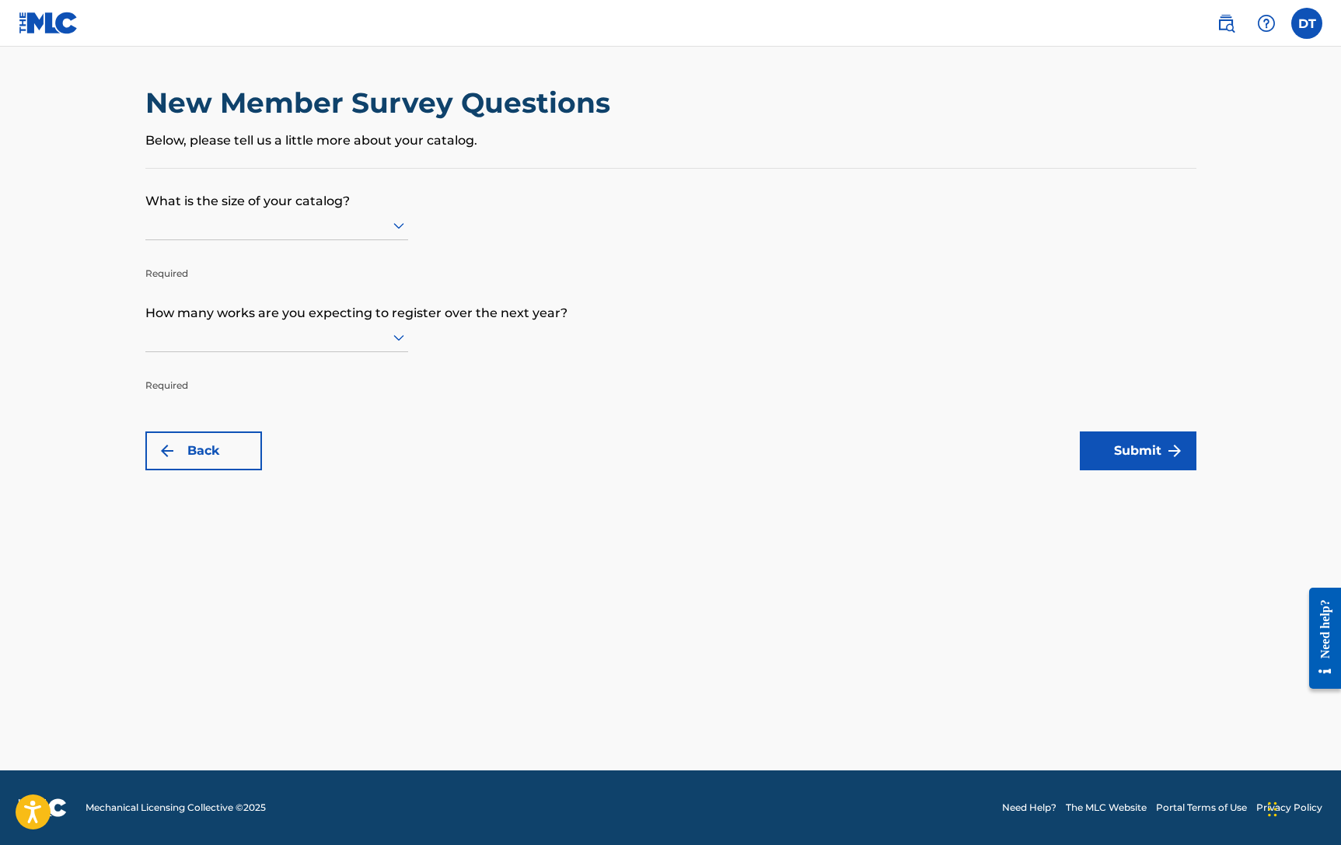
click at [393, 221] on icon at bounding box center [398, 225] width 19 height 19
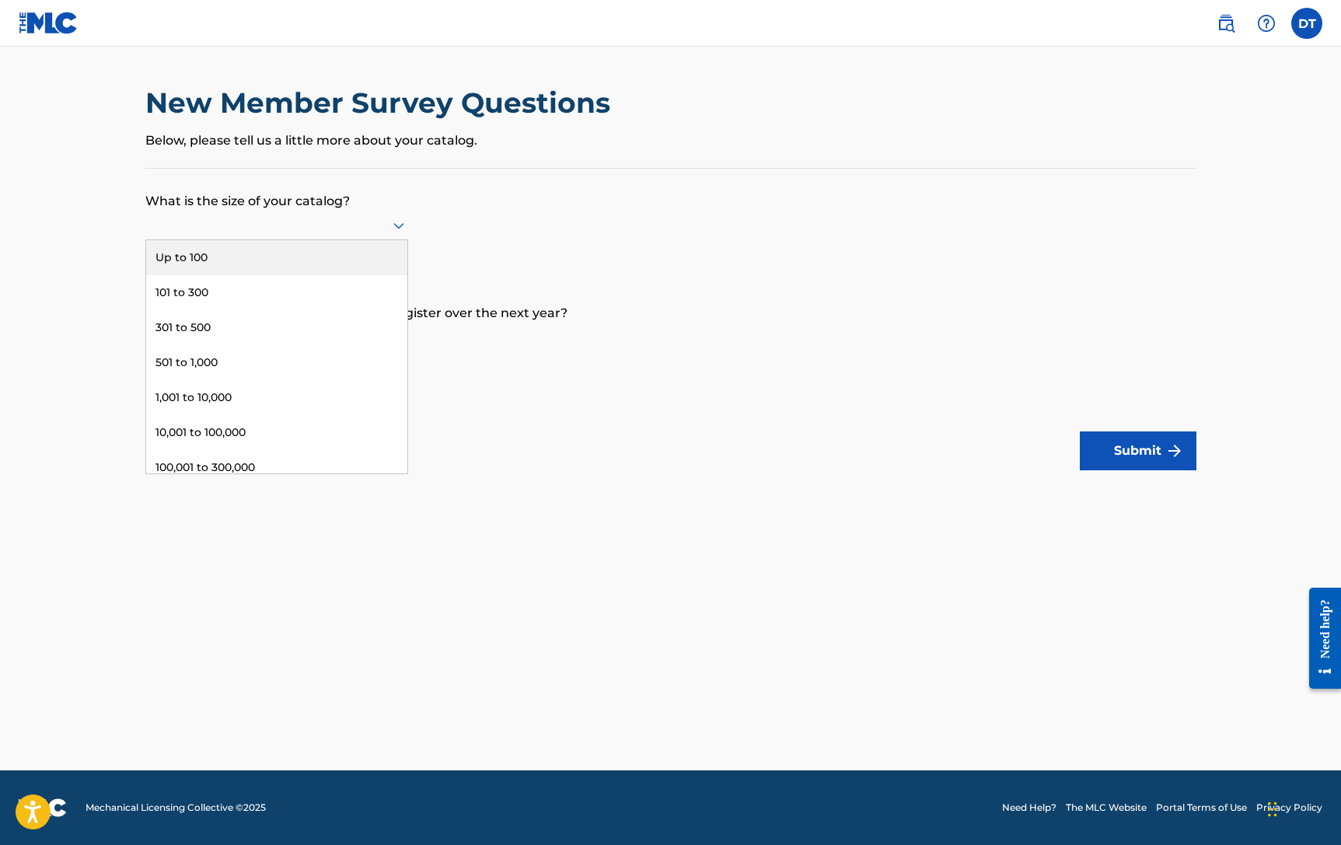
click at [171, 250] on div "Up to 100" at bounding box center [276, 257] width 261 height 35
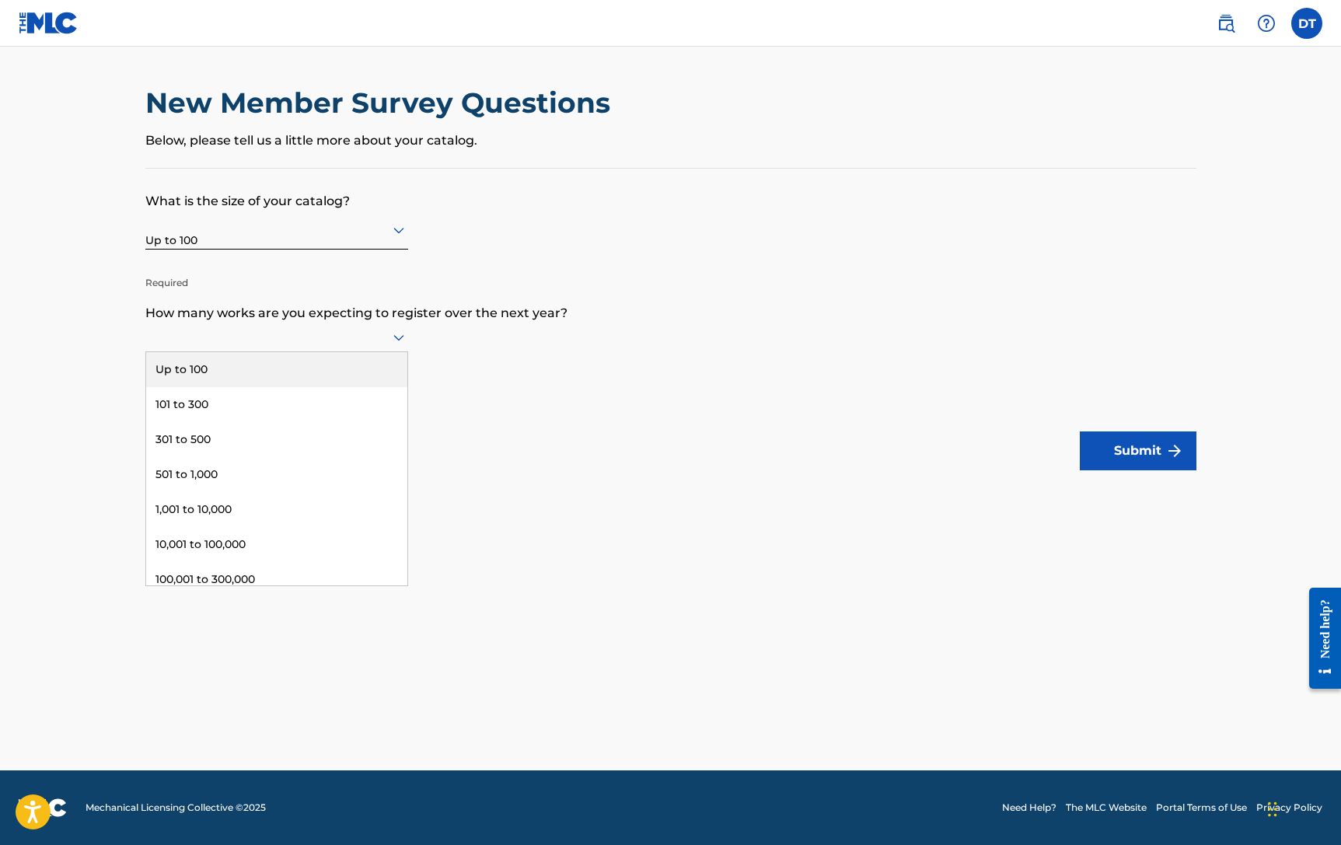
click at [393, 339] on icon at bounding box center [398, 337] width 19 height 19
click at [215, 363] on div "Up to 100" at bounding box center [276, 369] width 261 height 35
click at [1126, 447] on button "Submit" at bounding box center [1138, 450] width 117 height 39
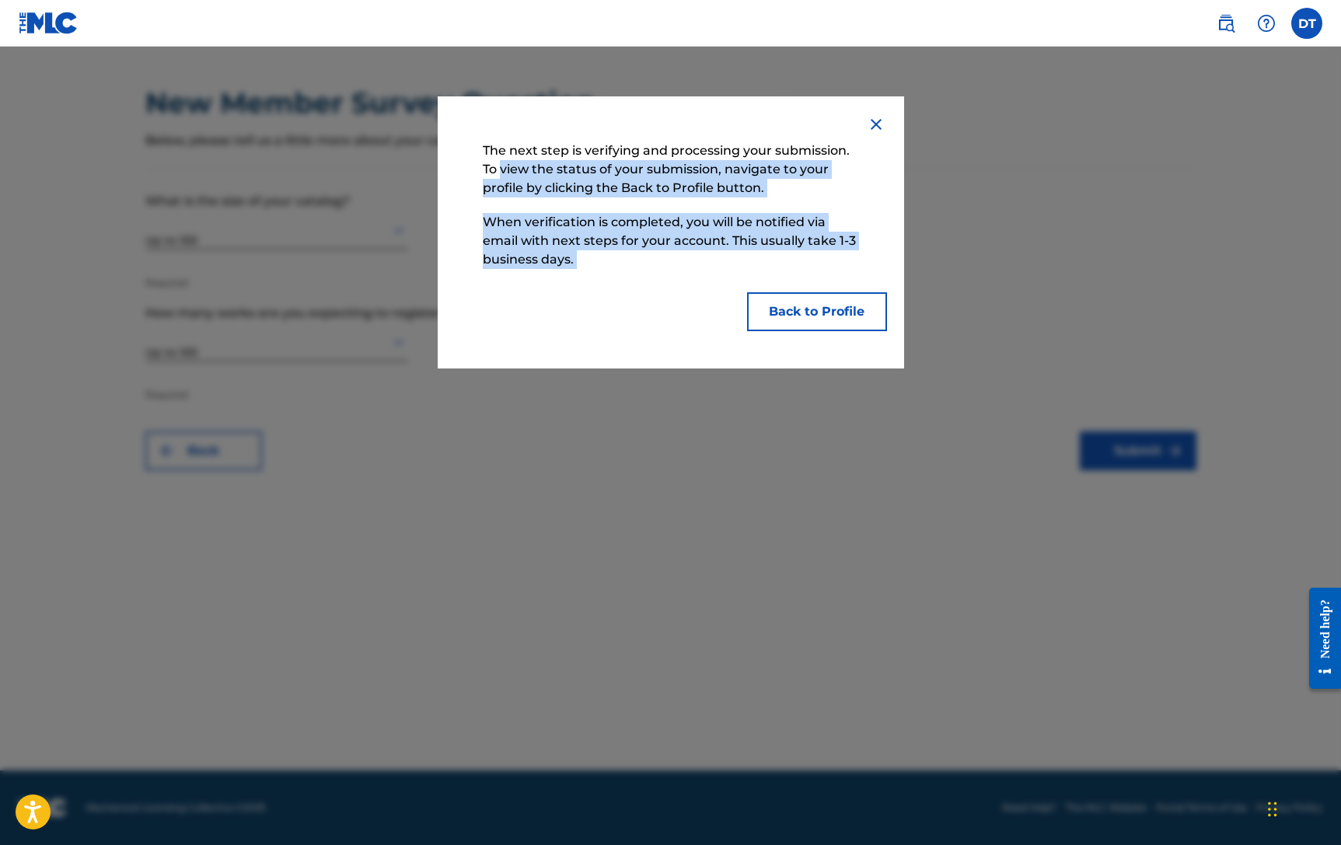
drag, startPoint x: 503, startPoint y: 166, endPoint x: 893, endPoint y: 278, distance: 406.2
click at [893, 278] on div "The next step is verifying and processing your submission. To view the status o…" at bounding box center [671, 232] width 466 height 272
click at [846, 316] on button "Back to Profile" at bounding box center [817, 311] width 140 height 39
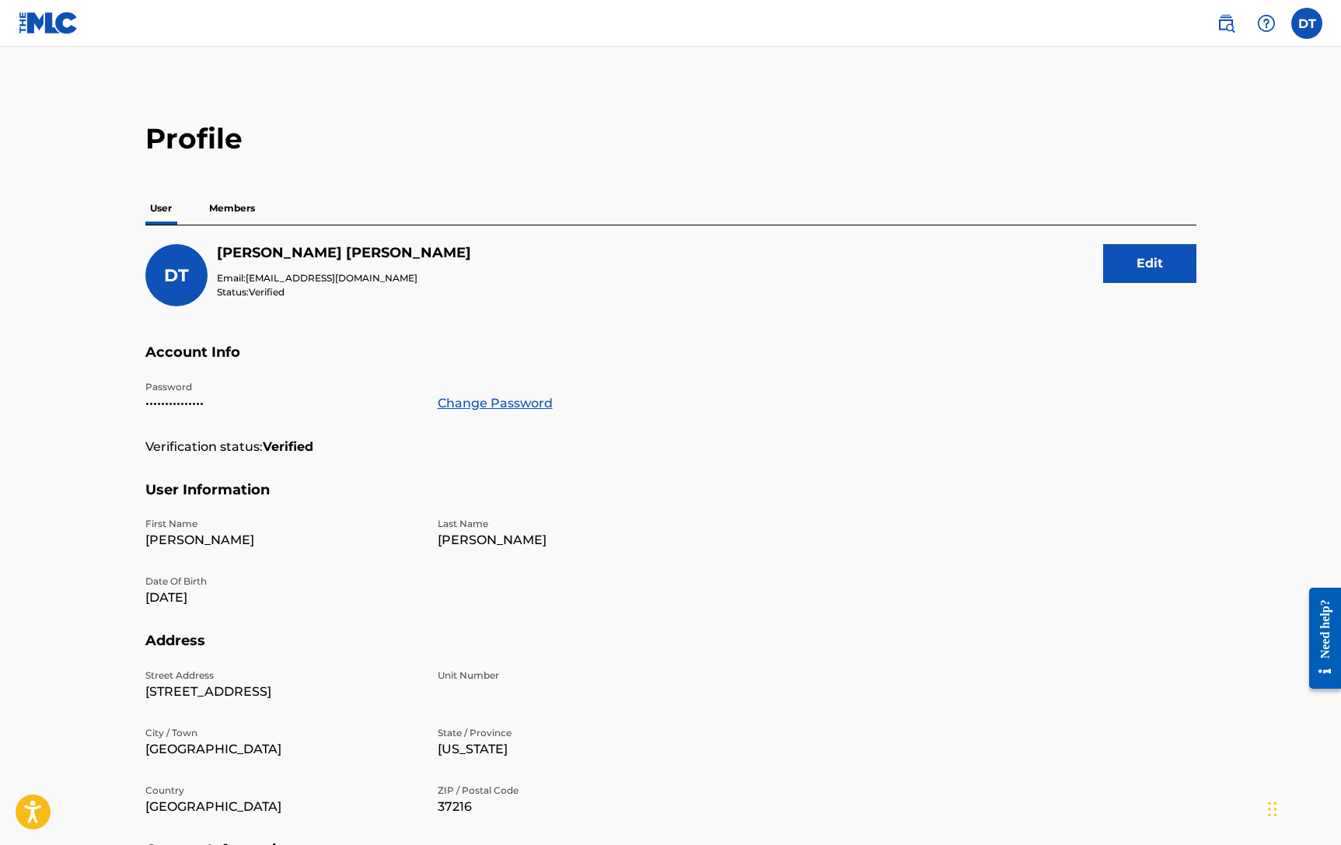
click at [243, 208] on p "Members" at bounding box center [231, 208] width 55 height 33
